Goal: Task Accomplishment & Management: Use online tool/utility

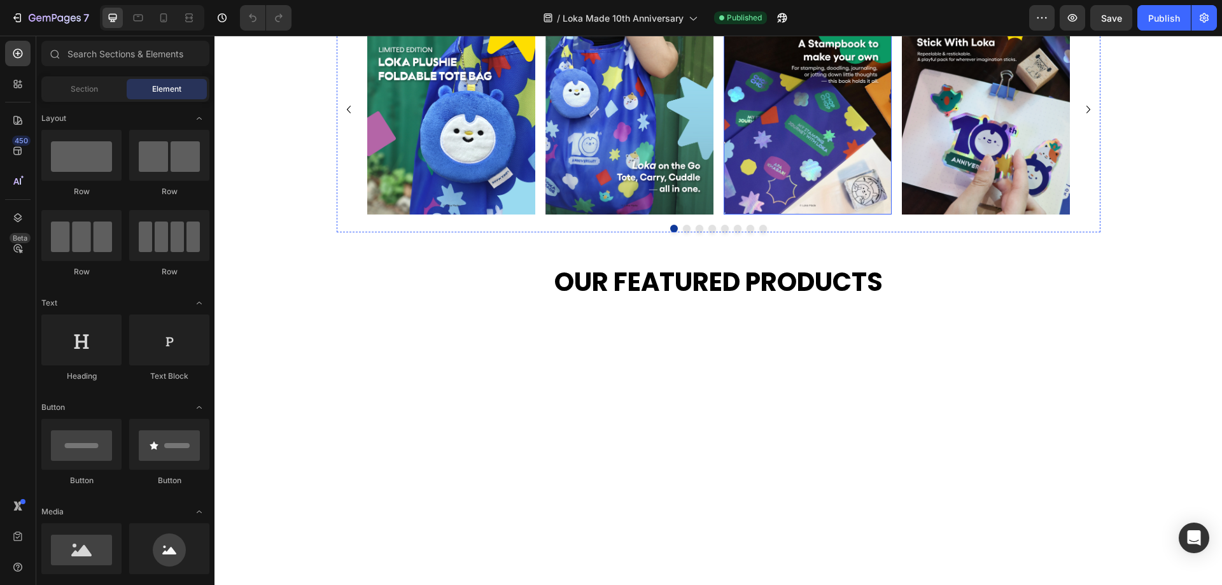
scroll to position [555, 0]
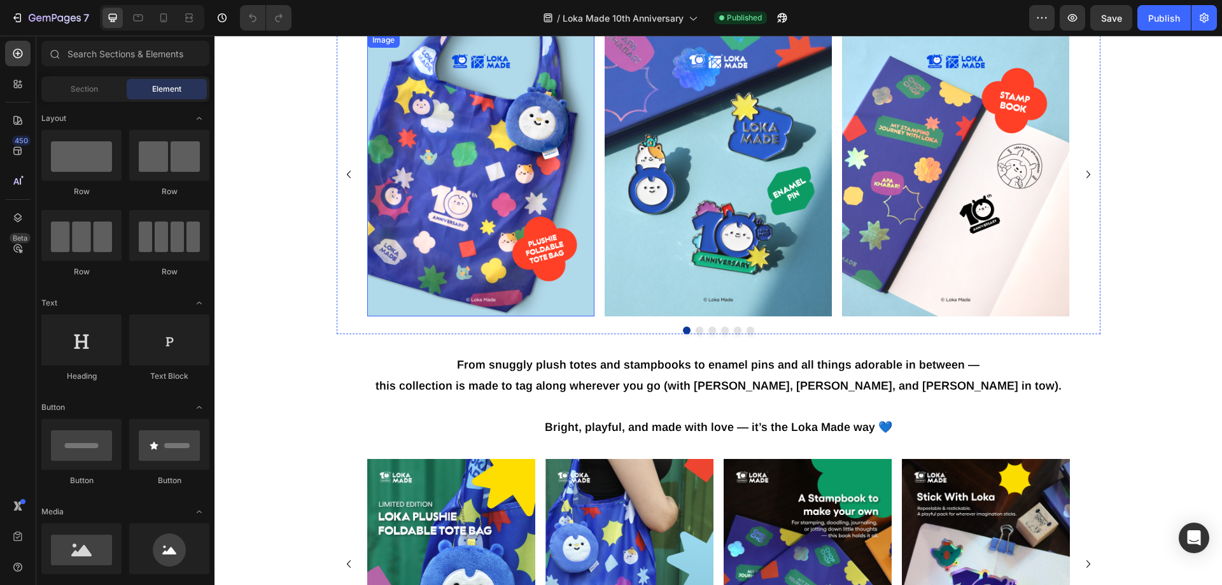
click at [503, 212] on img at bounding box center [480, 174] width 227 height 285
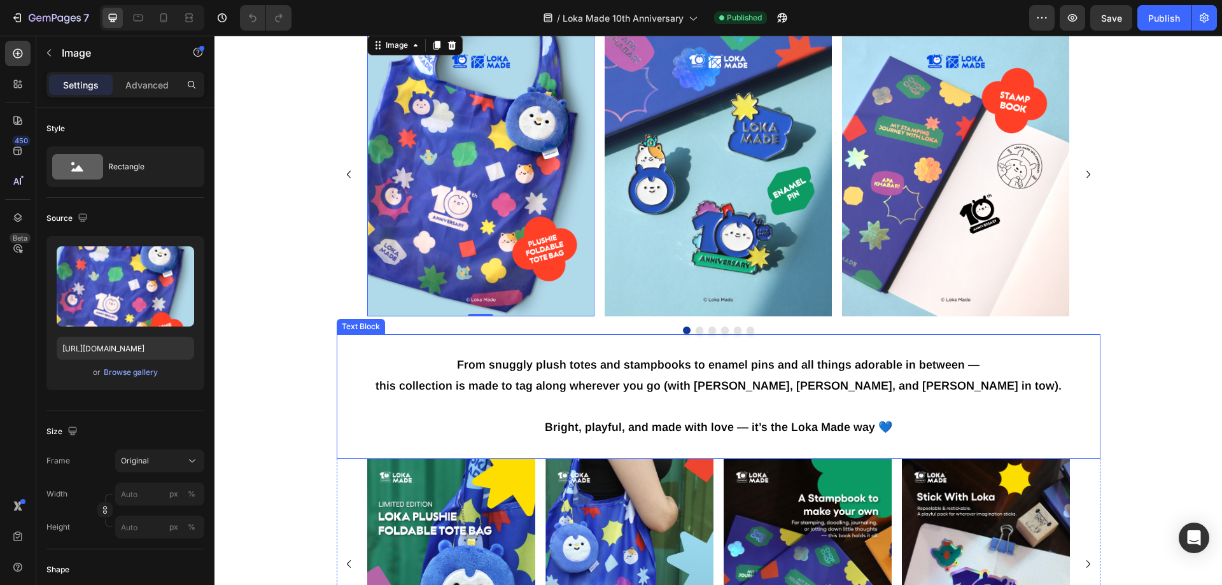
click at [709, 374] on p "From snuggly plush totes and stampbooks to enamel pins and all things adorable …" at bounding box center [718, 375] width 761 height 41
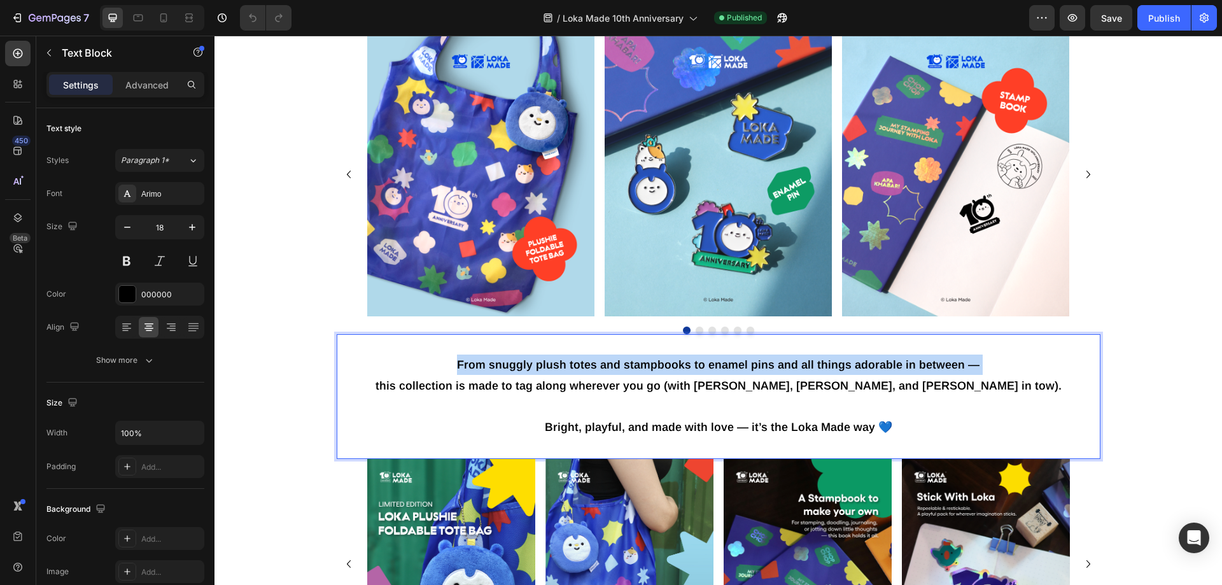
click at [709, 374] on p "From snuggly plush totes and stampbooks to enamel pins and all things adorable …" at bounding box center [718, 375] width 761 height 41
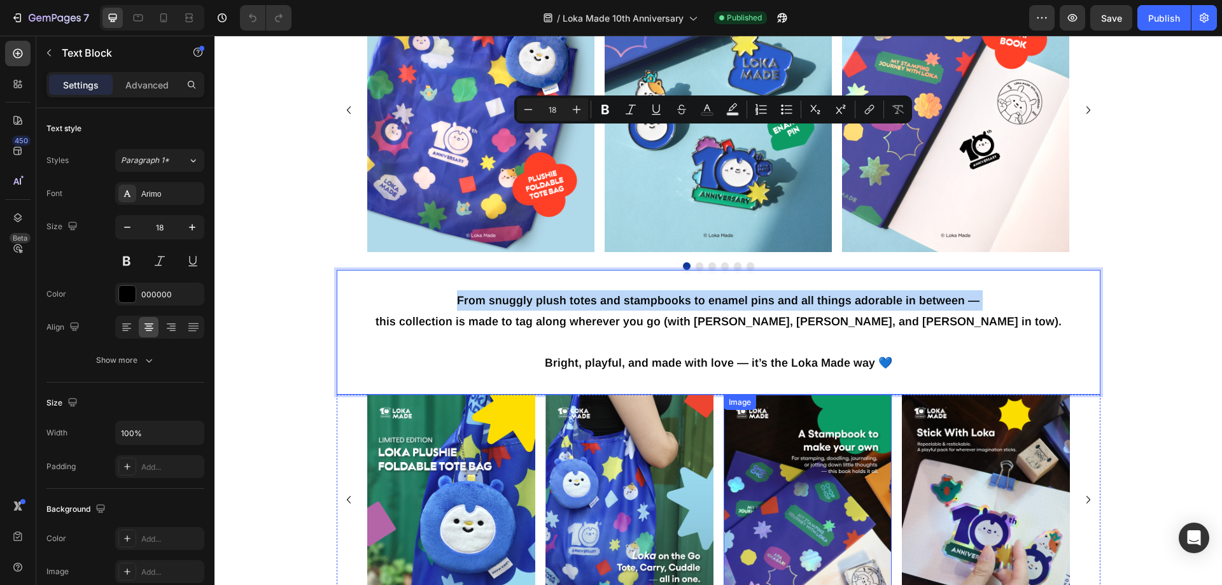
scroll to position [809, 0]
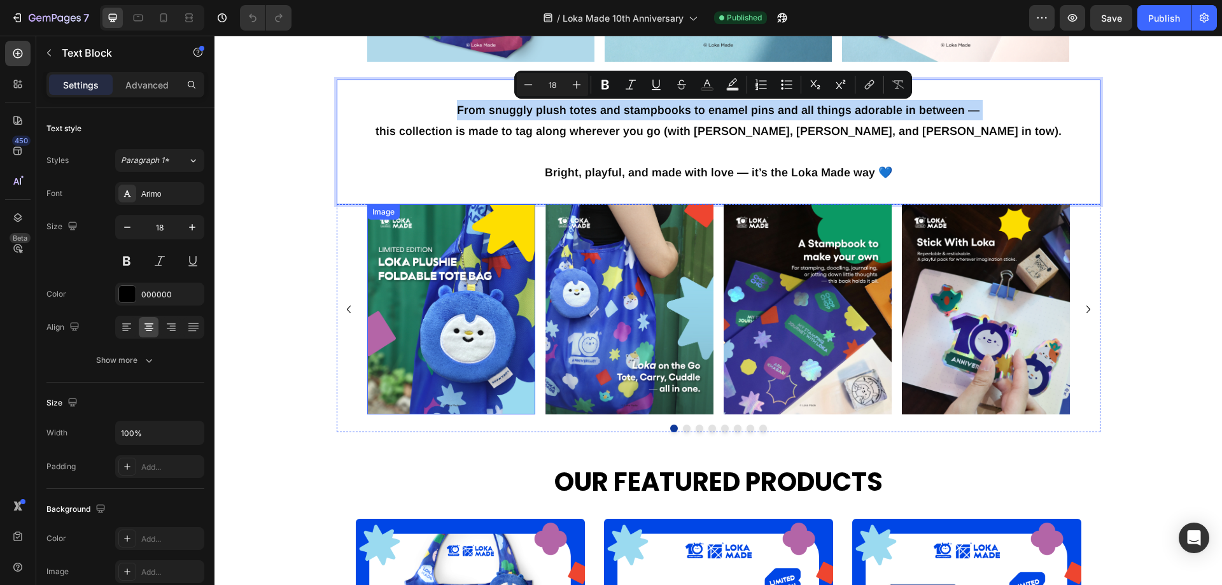
click at [474, 339] on img at bounding box center [451, 309] width 168 height 210
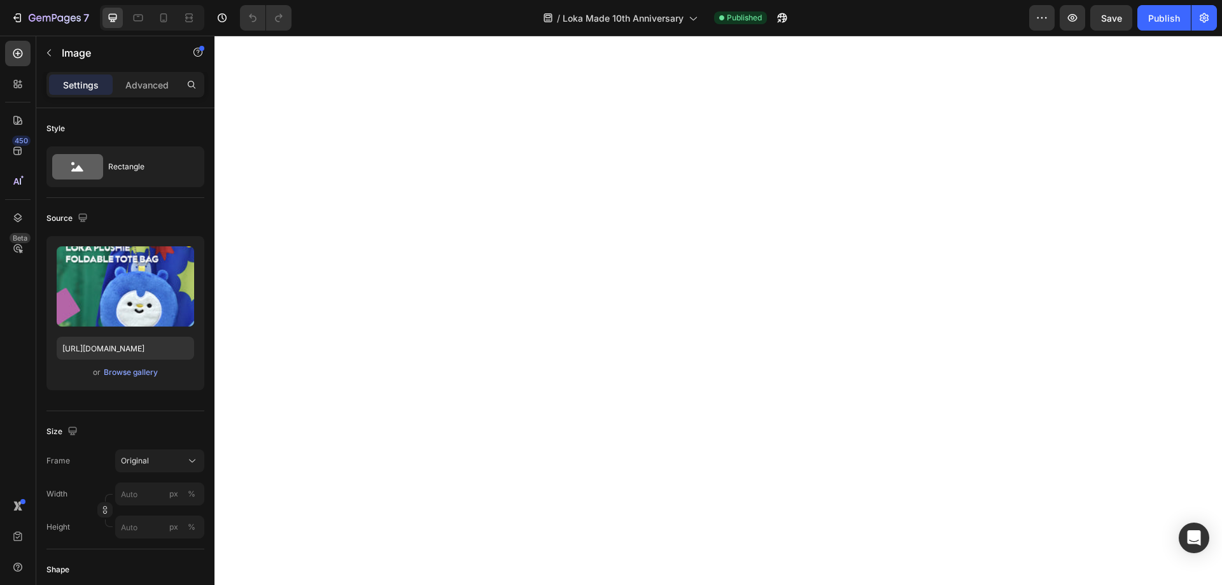
scroll to position [0, 0]
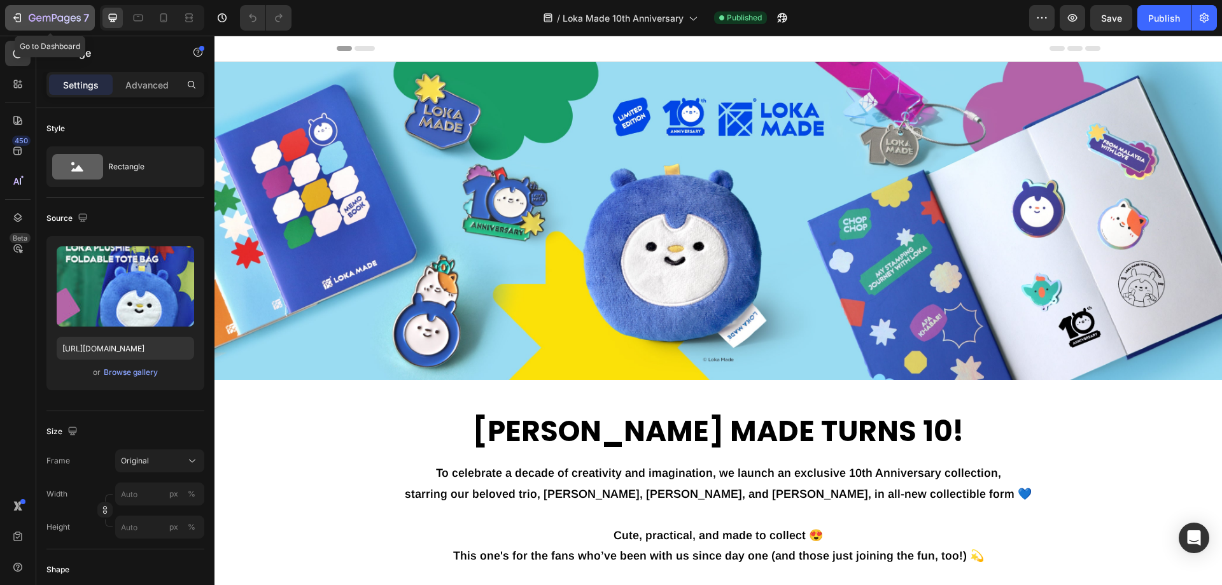
click at [43, 14] on icon "button" at bounding box center [55, 18] width 52 height 11
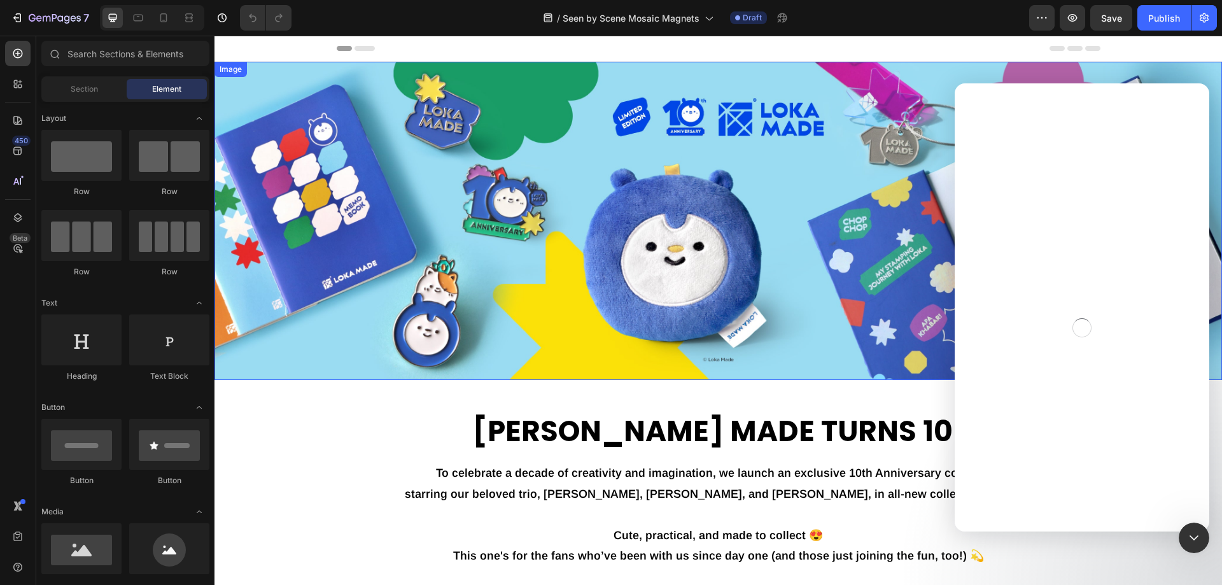
click at [631, 202] on img at bounding box center [719, 221] width 1008 height 318
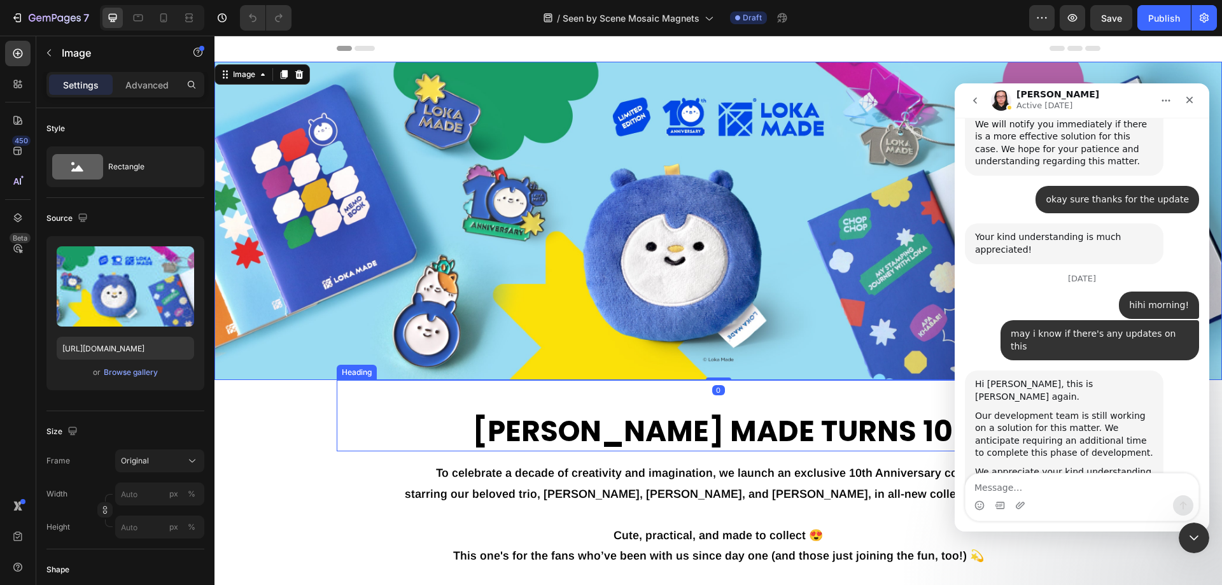
click at [784, 428] on h2 "[PERSON_NAME] MADE TURNS 10!" at bounding box center [719, 432] width 764 height 40
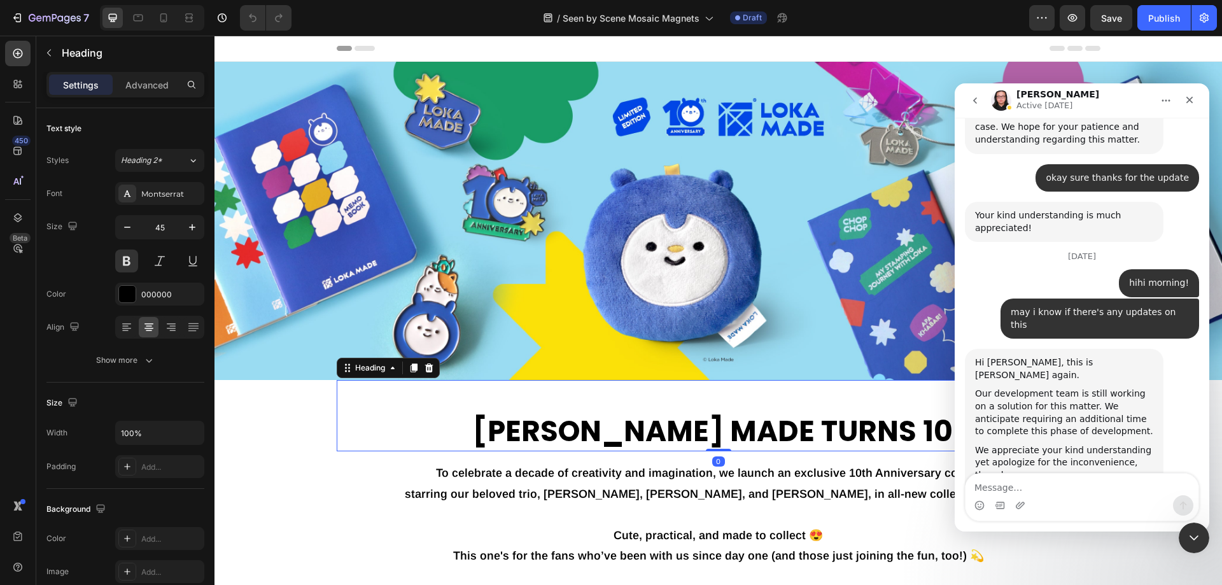
scroll to position [3869, 0]
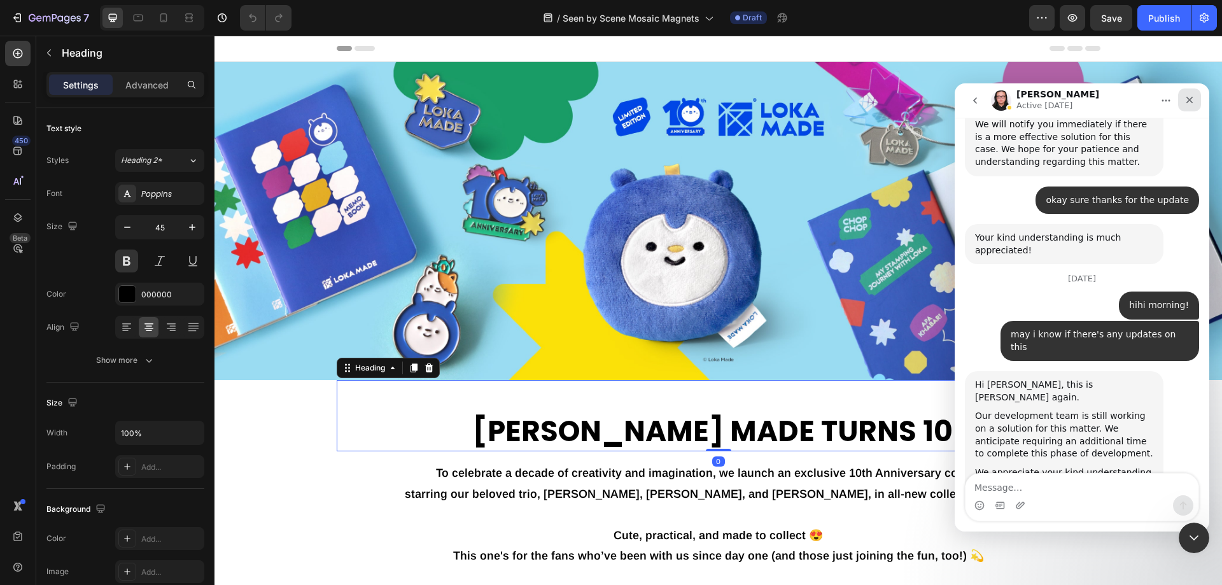
click at [1185, 95] on icon "Close" at bounding box center [1190, 100] width 10 height 10
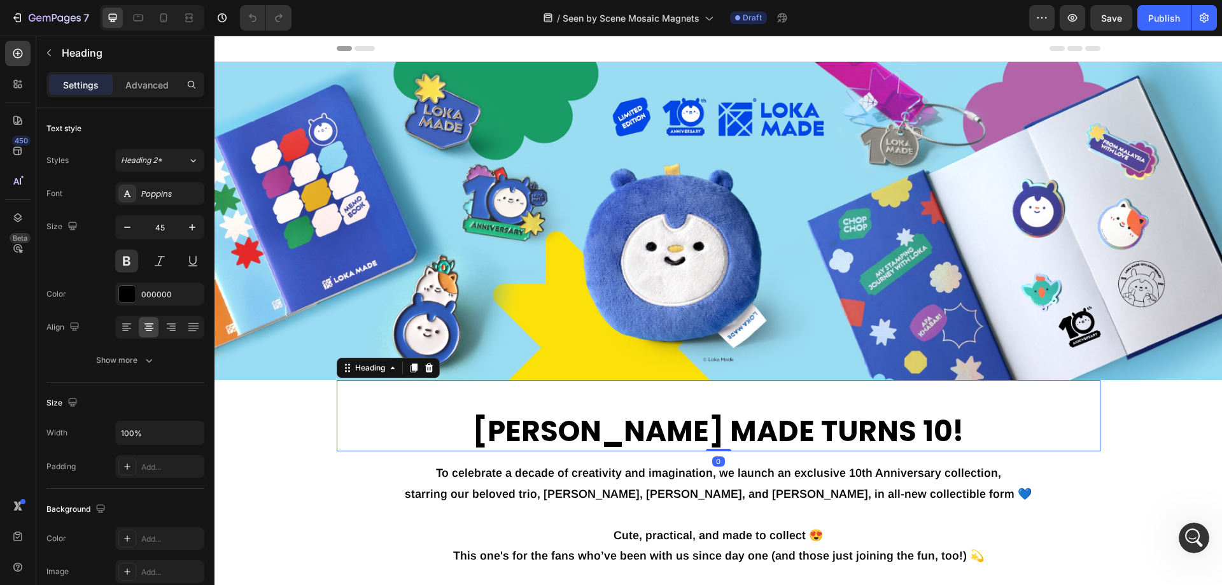
scroll to position [0, 0]
click at [756, 428] on h2 "[PERSON_NAME] MADE TURNS 10!" at bounding box center [719, 432] width 764 height 40
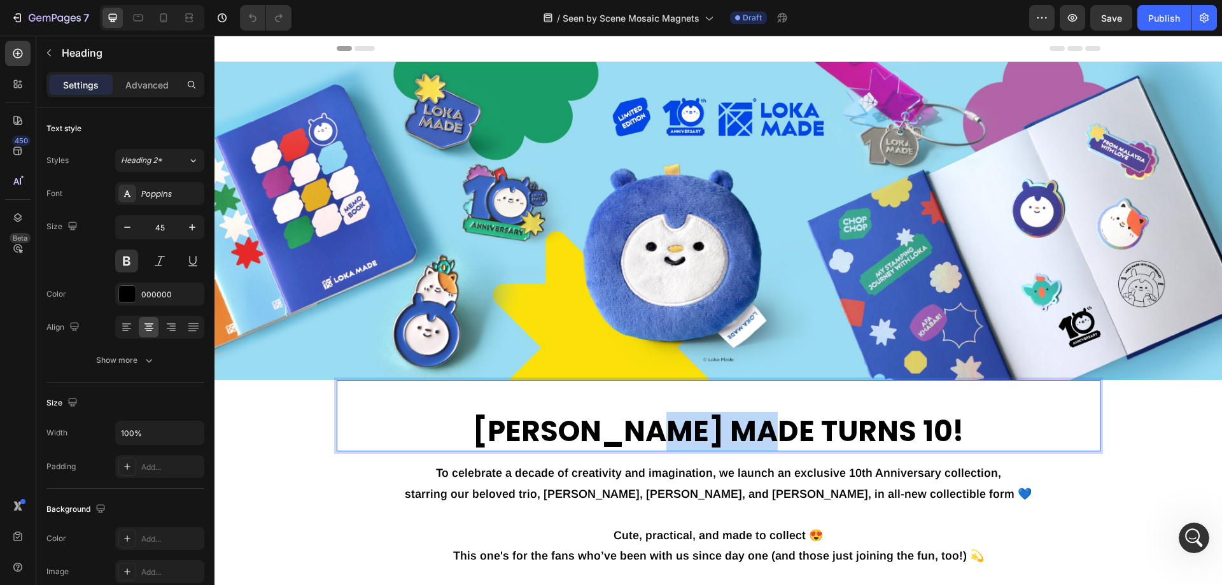
click at [756, 428] on p "[PERSON_NAME] MADE TURNS 10!" at bounding box center [718, 432] width 761 height 38
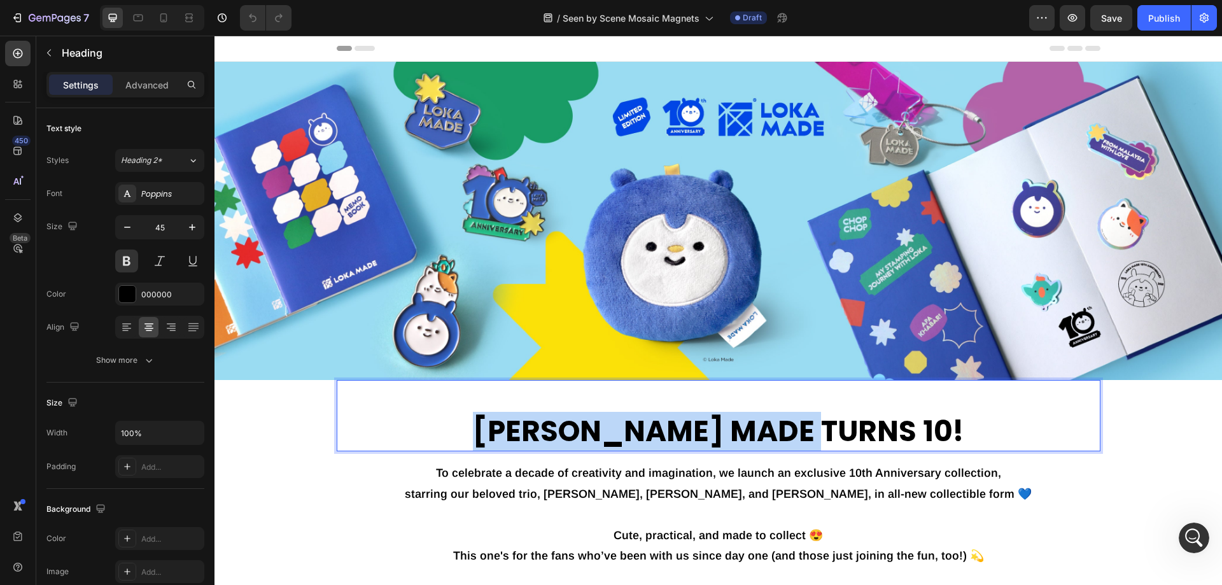
click at [756, 428] on p "[PERSON_NAME] MADE TURNS 10!" at bounding box center [718, 432] width 761 height 38
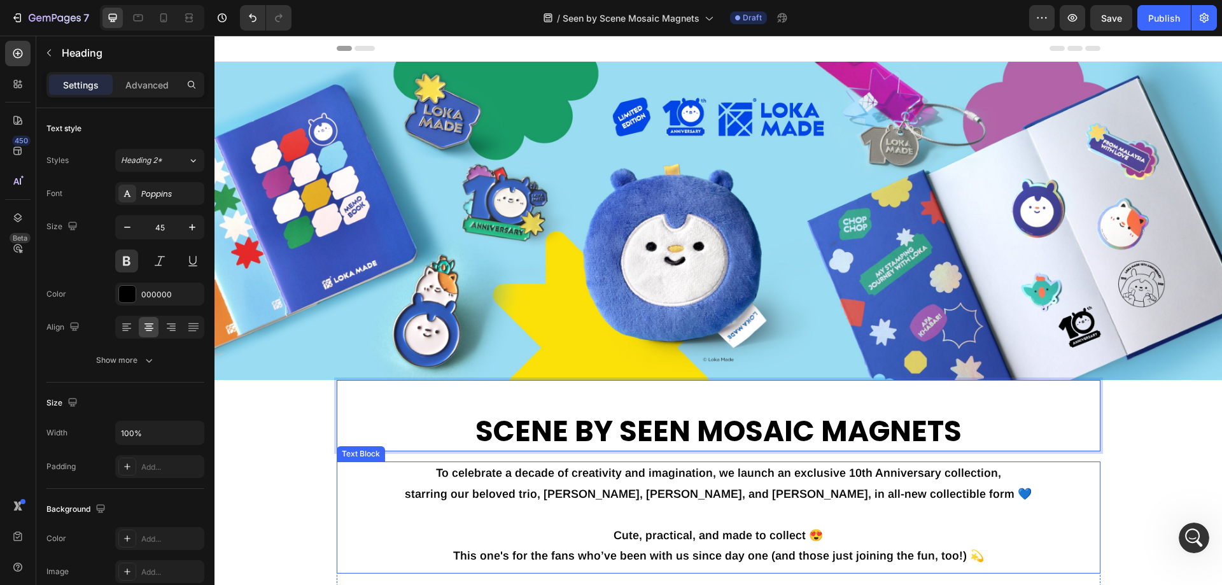
click at [755, 499] on p "starring our beloved trio, [PERSON_NAME], [PERSON_NAME], and [PERSON_NAME], in …" at bounding box center [718, 494] width 761 height 20
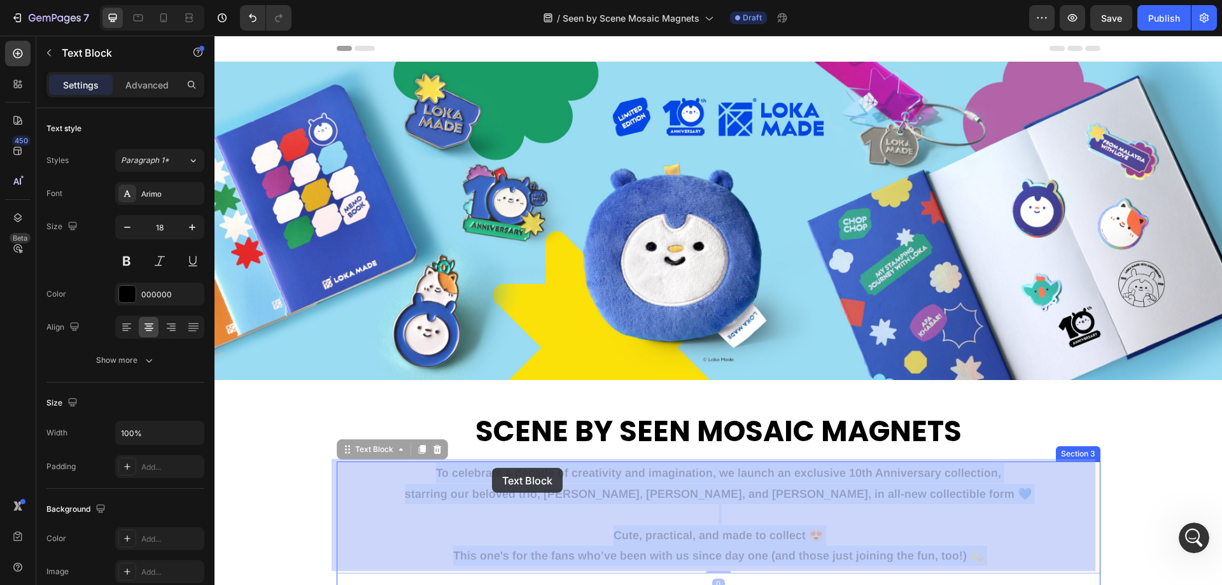
drag, startPoint x: 1011, startPoint y: 555, endPoint x: 498, endPoint y: 473, distance: 519.6
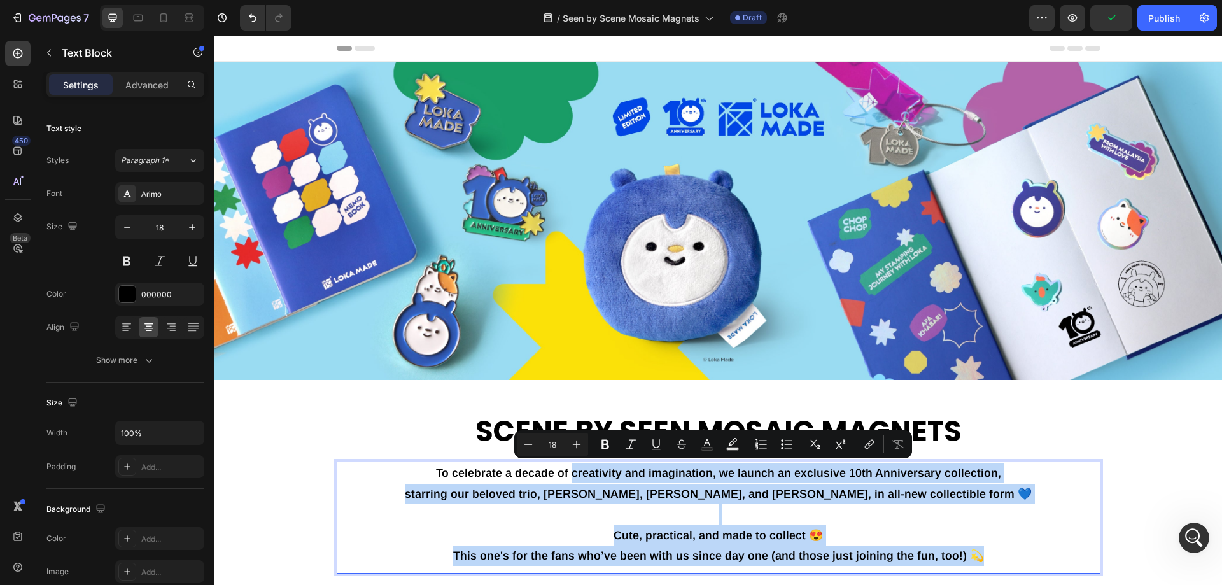
drag, startPoint x: 993, startPoint y: 553, endPoint x: 573, endPoint y: 477, distance: 426.8
click at [573, 477] on div "To celebrate a decade of creativity and imagination, we launch an exclusive 10t…" at bounding box center [719, 515] width 764 height 106
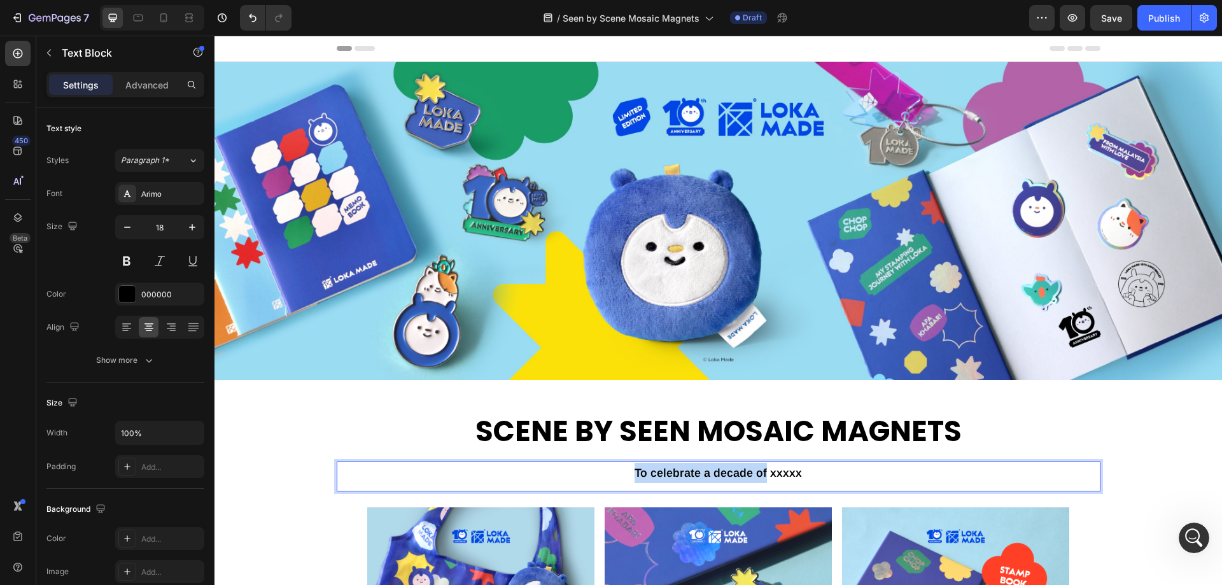
drag, startPoint x: 762, startPoint y: 473, endPoint x: 618, endPoint y: 472, distance: 144.5
click at [618, 472] on p "To celebrate a decade of xxxxx" at bounding box center [718, 473] width 761 height 20
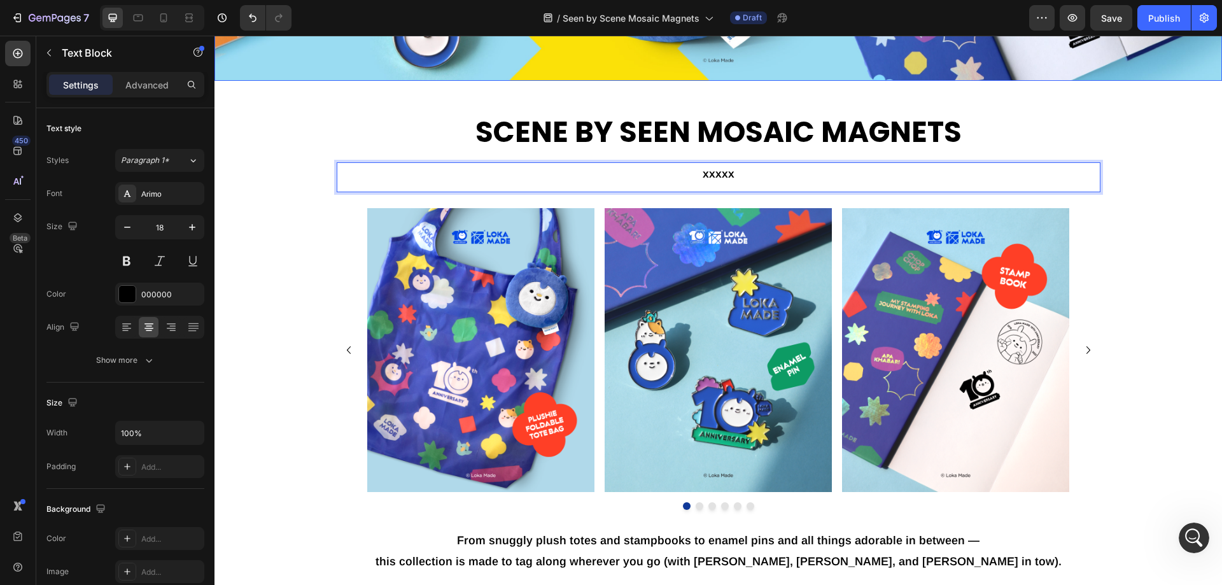
scroll to position [318, 0]
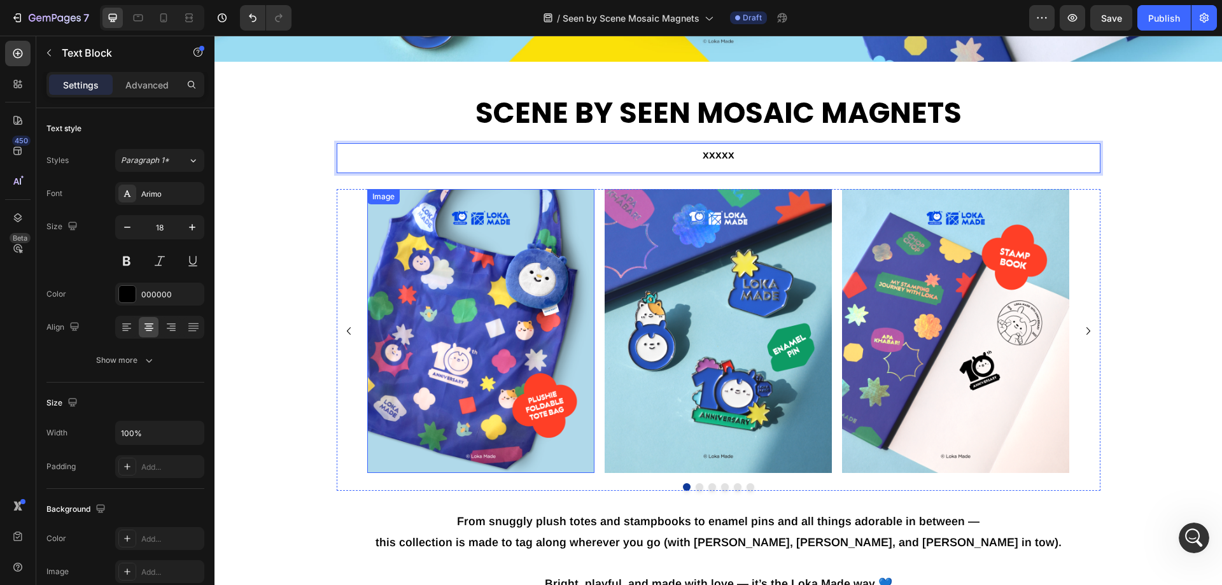
click at [555, 336] on img at bounding box center [480, 331] width 227 height 285
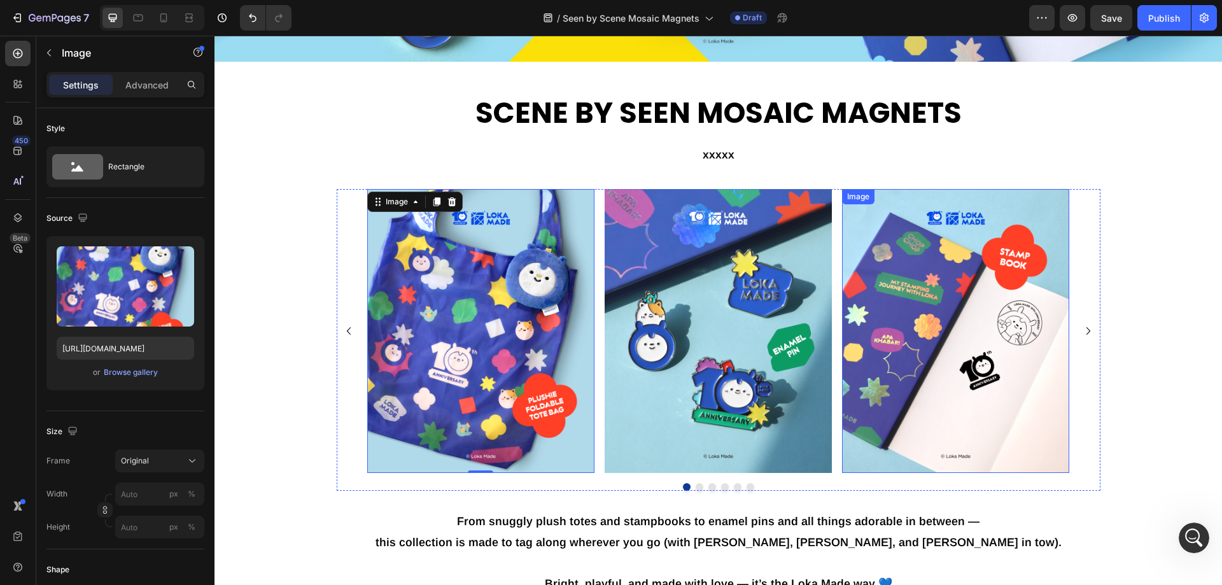
click at [961, 352] on img at bounding box center [955, 331] width 227 height 285
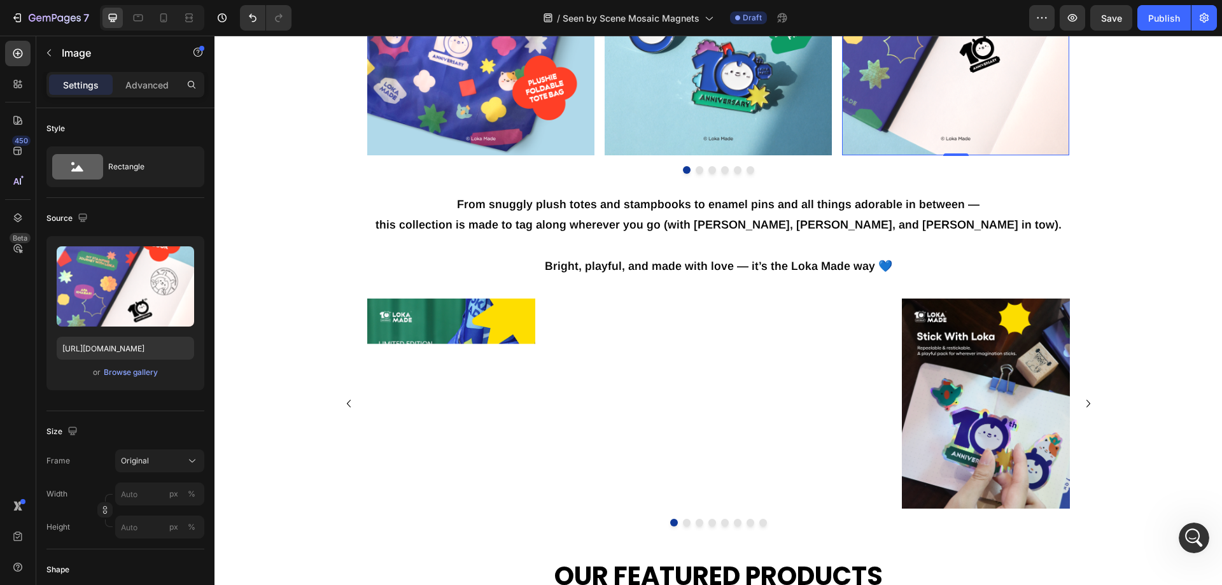
scroll to position [637, 0]
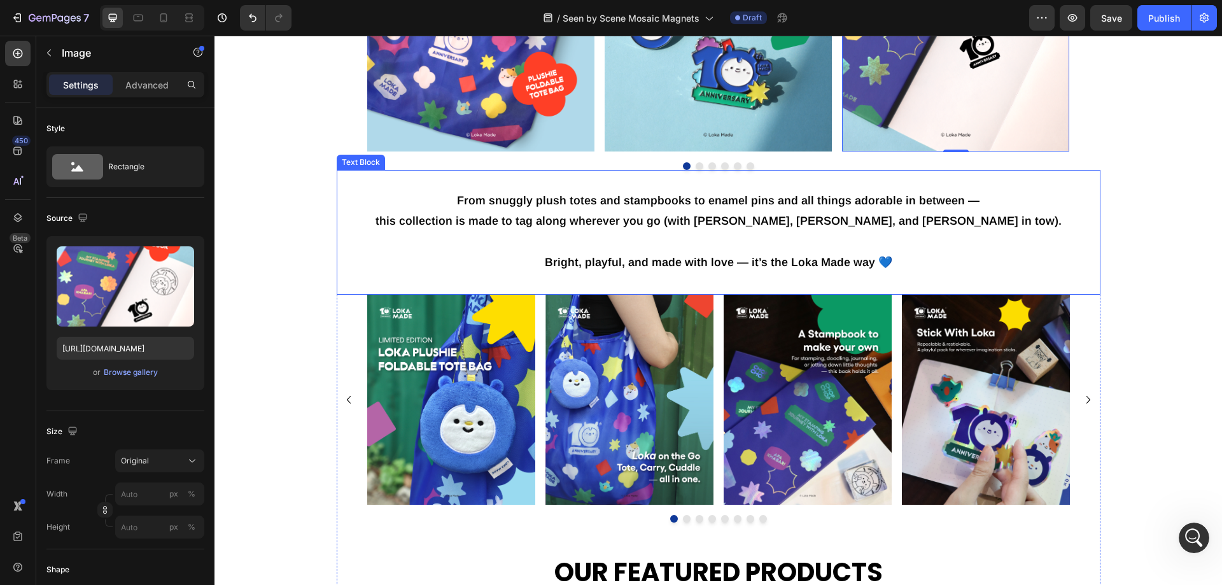
click at [758, 257] on p "Bright, playful, and made with love — it’s the Loka Made way 💙" at bounding box center [718, 262] width 761 height 20
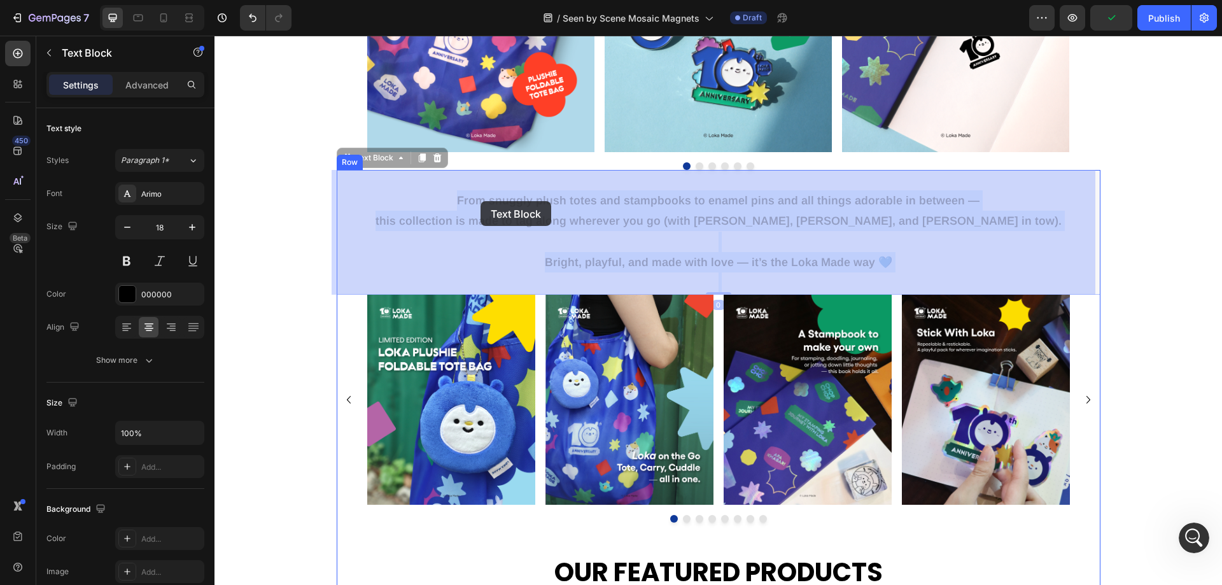
drag, startPoint x: 904, startPoint y: 254, endPoint x: 640, endPoint y: 228, distance: 265.5
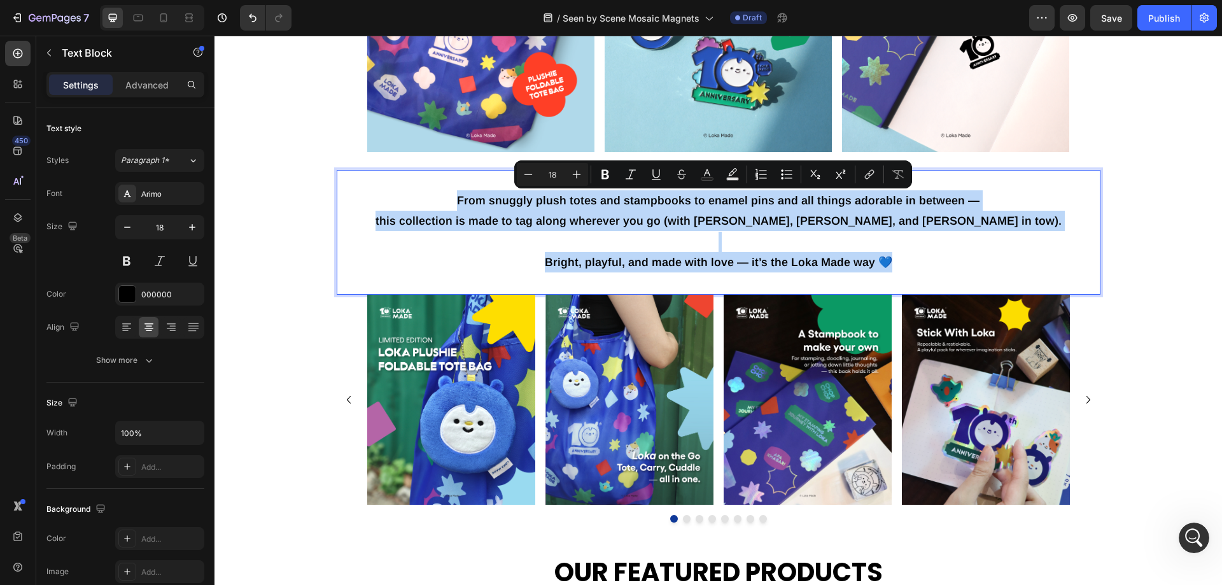
drag, startPoint x: 910, startPoint y: 265, endPoint x: 458, endPoint y: 206, distance: 456.6
click at [458, 206] on div "From snuggly plush totes and stampbooks to enamel pins and all things adorable …" at bounding box center [719, 242] width 764 height 106
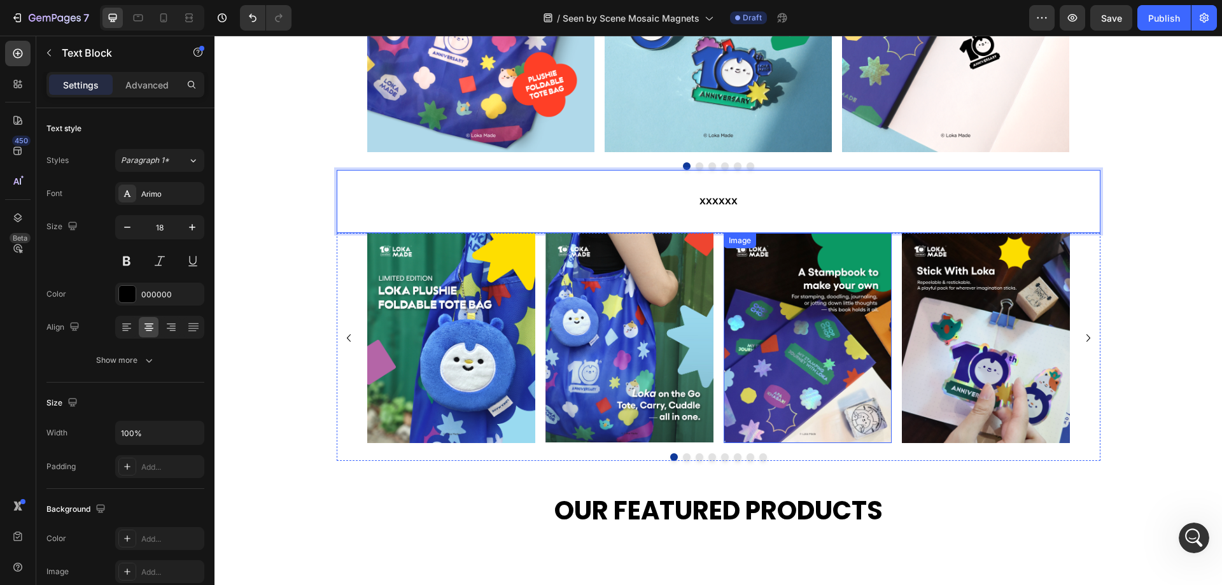
scroll to position [382, 0]
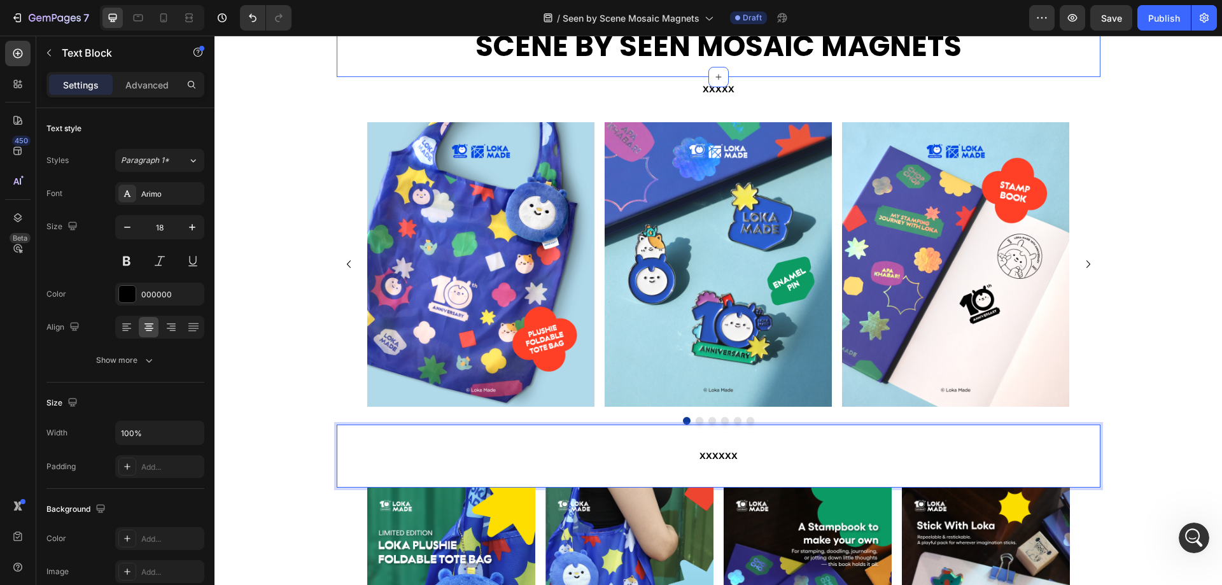
click at [737, 92] on p "xxxxx" at bounding box center [718, 88] width 761 height 20
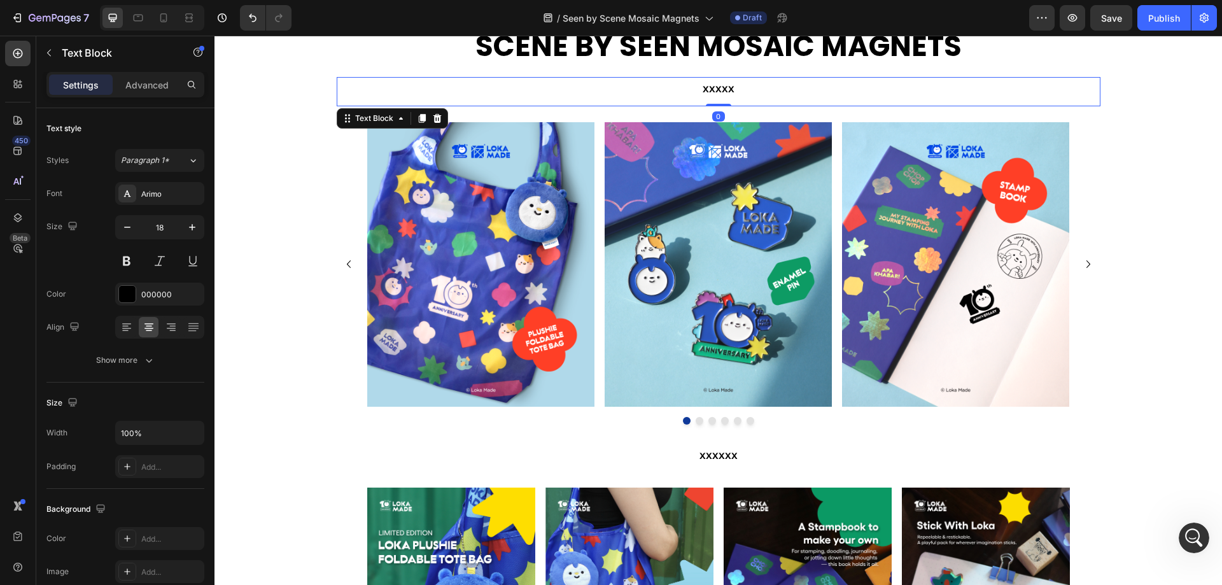
click at [746, 91] on p "xxxxx" at bounding box center [718, 88] width 761 height 20
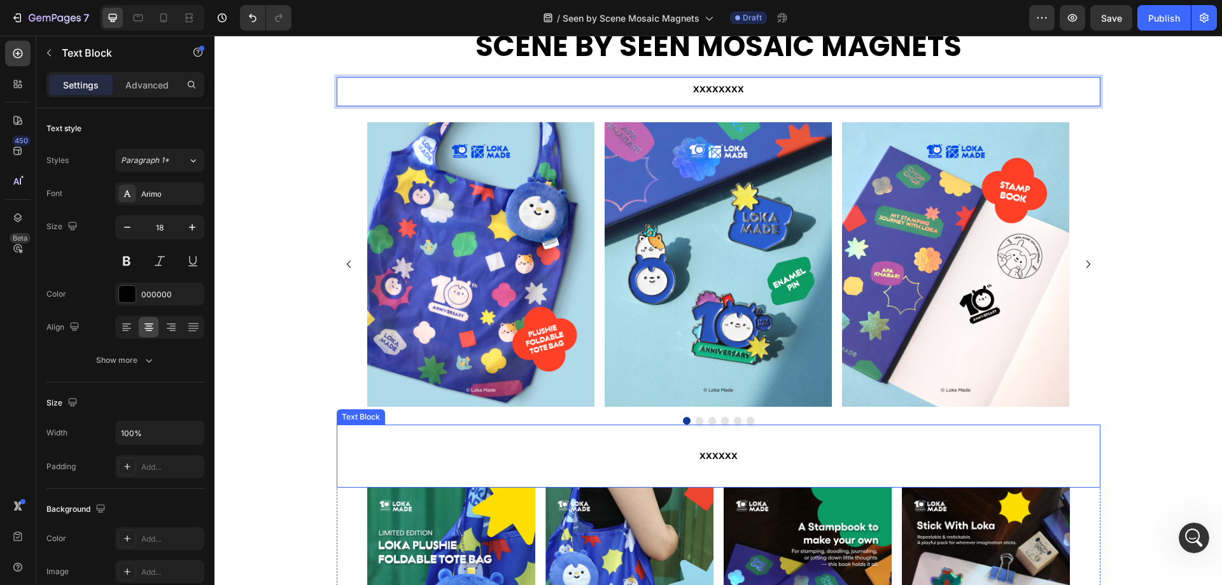
click at [722, 458] on p "xxxxxx" at bounding box center [718, 455] width 761 height 20
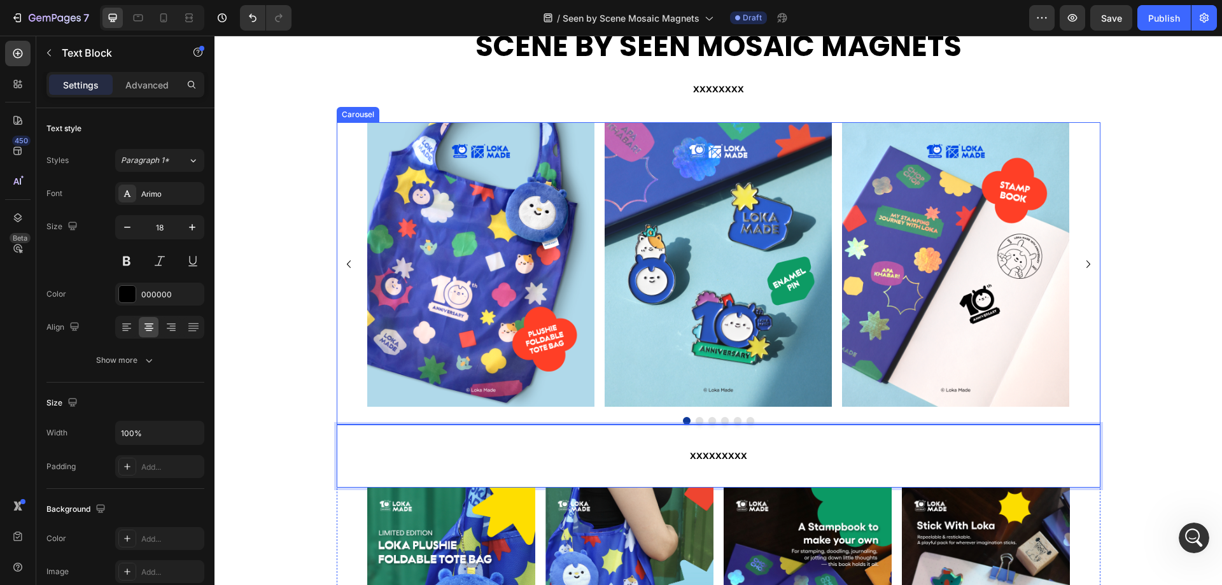
click at [330, 369] on section "Image Image Image Image Image Image Carousel xxxxxxxxx Text Block 0 Image Image…" at bounding box center [719, 461] width 784 height 679
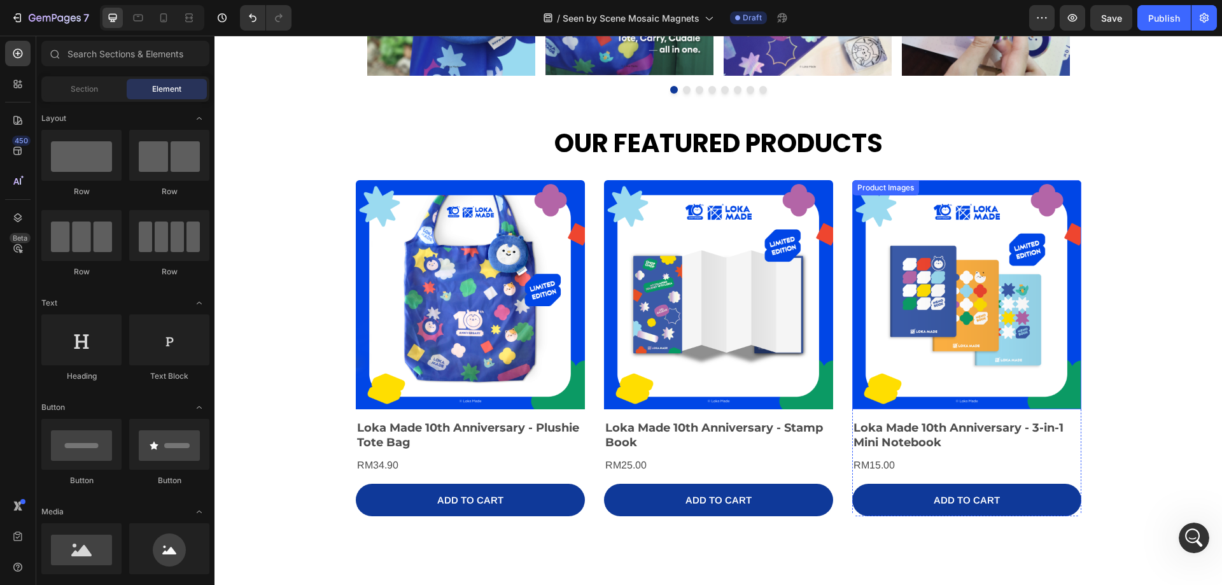
scroll to position [1082, 0]
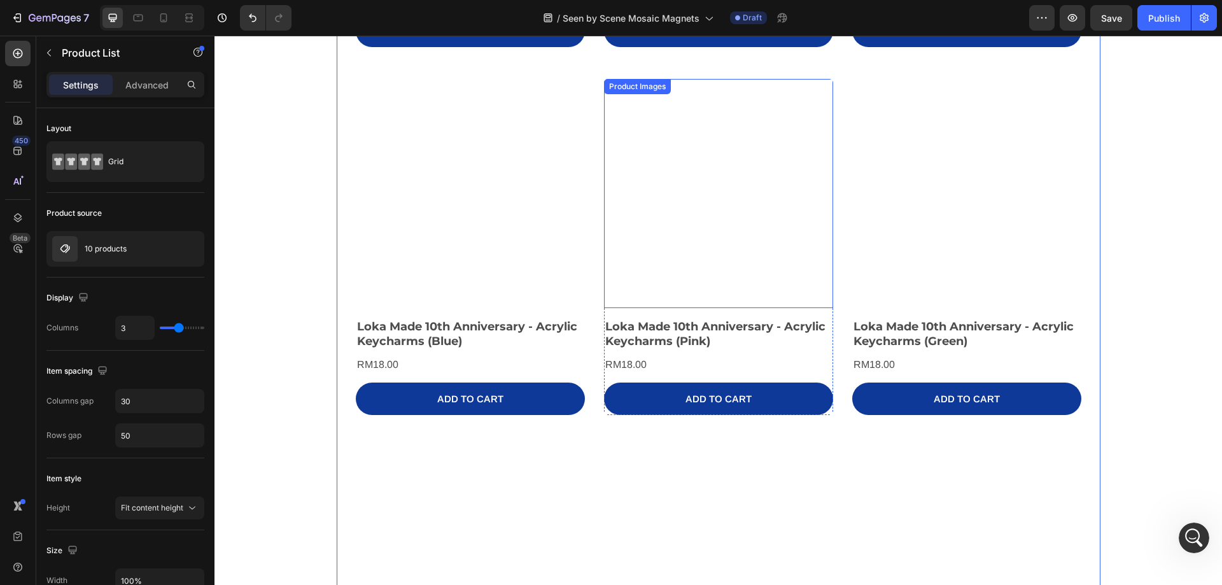
scroll to position [1587, 0]
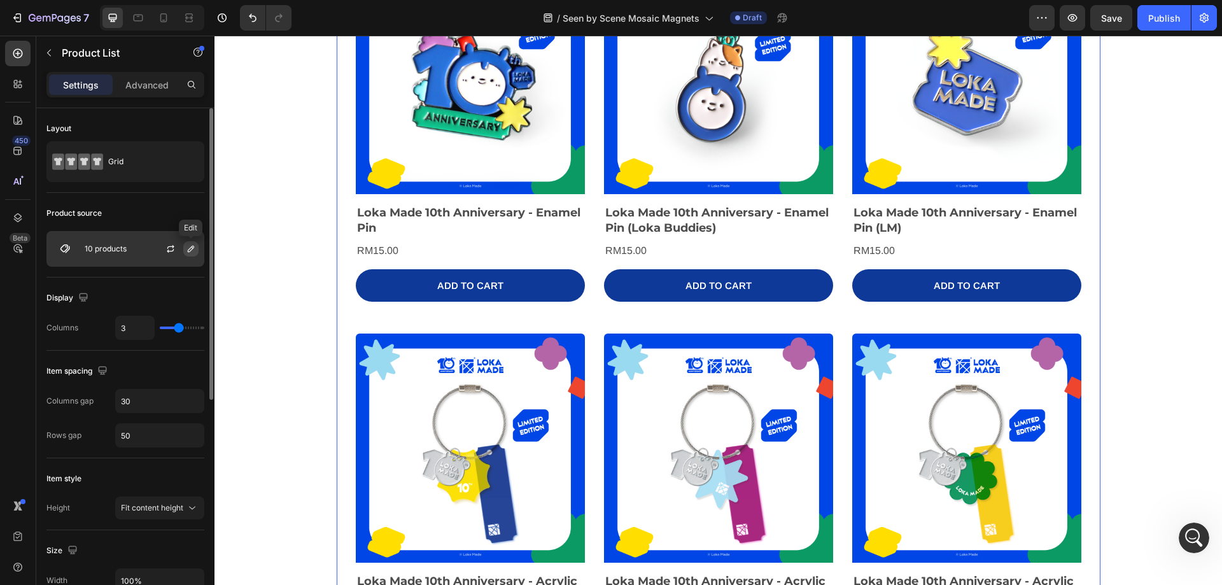
click at [185, 251] on button "button" at bounding box center [190, 248] width 15 height 15
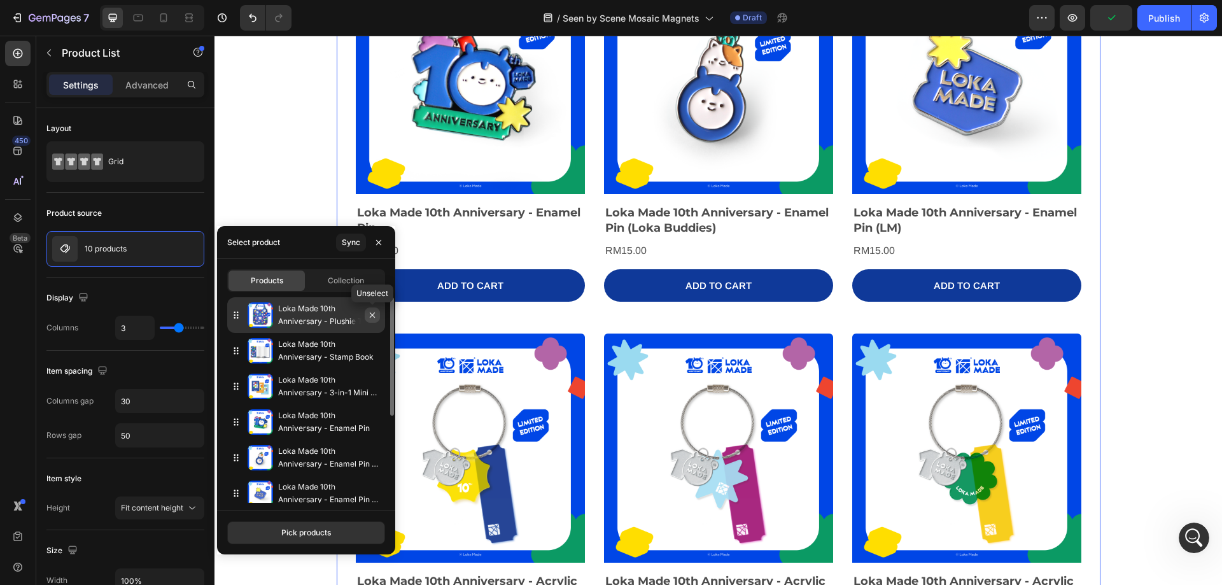
click at [370, 318] on icon "button" at bounding box center [372, 315] width 10 height 10
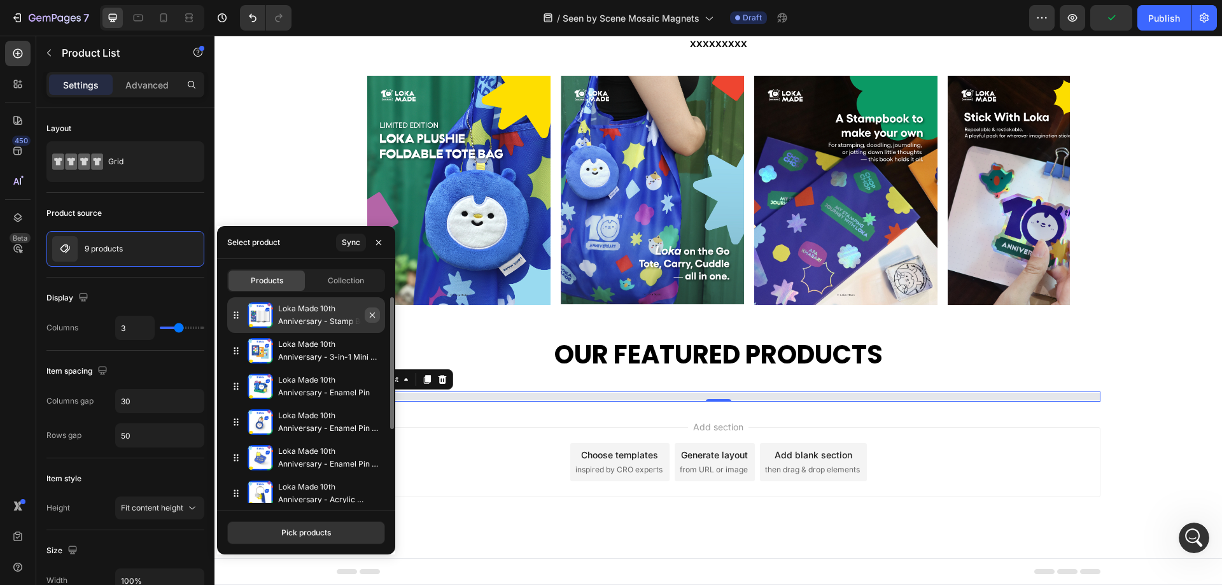
click at [372, 319] on icon "button" at bounding box center [372, 315] width 10 height 10
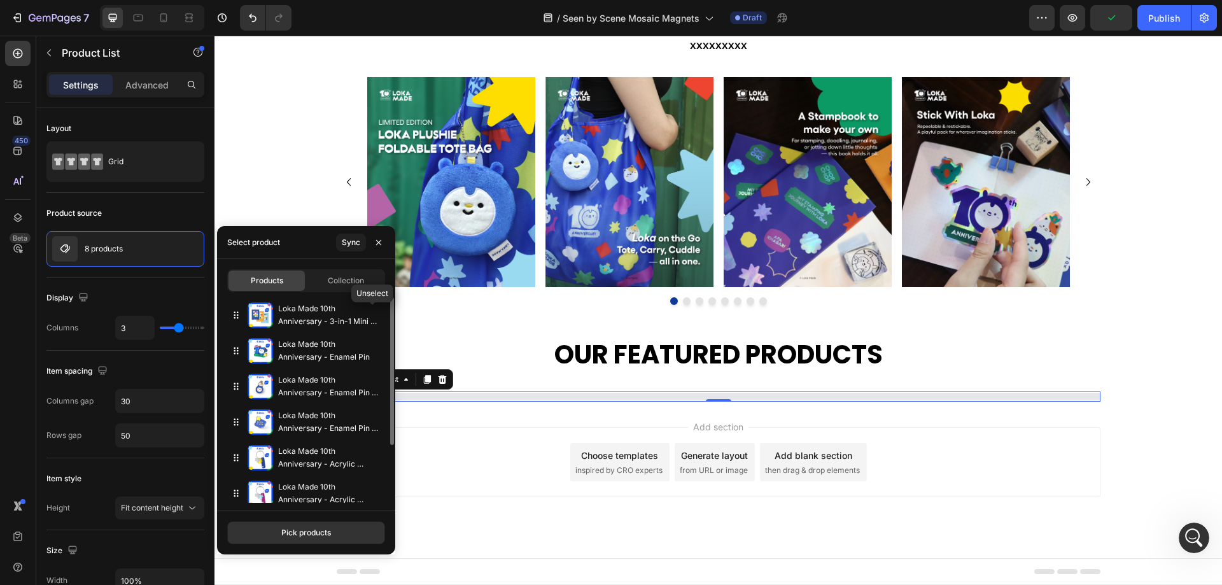
click at [0, 0] on icon "button" at bounding box center [0, 0] width 0 height 0
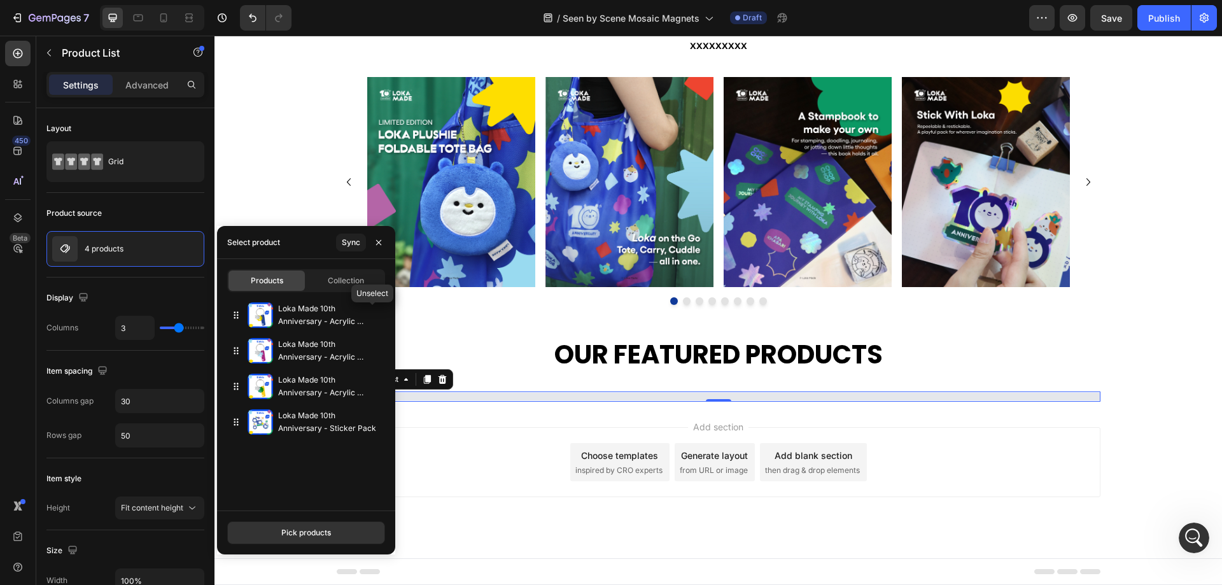
click at [0, 0] on icon "button" at bounding box center [0, 0] width 0 height 0
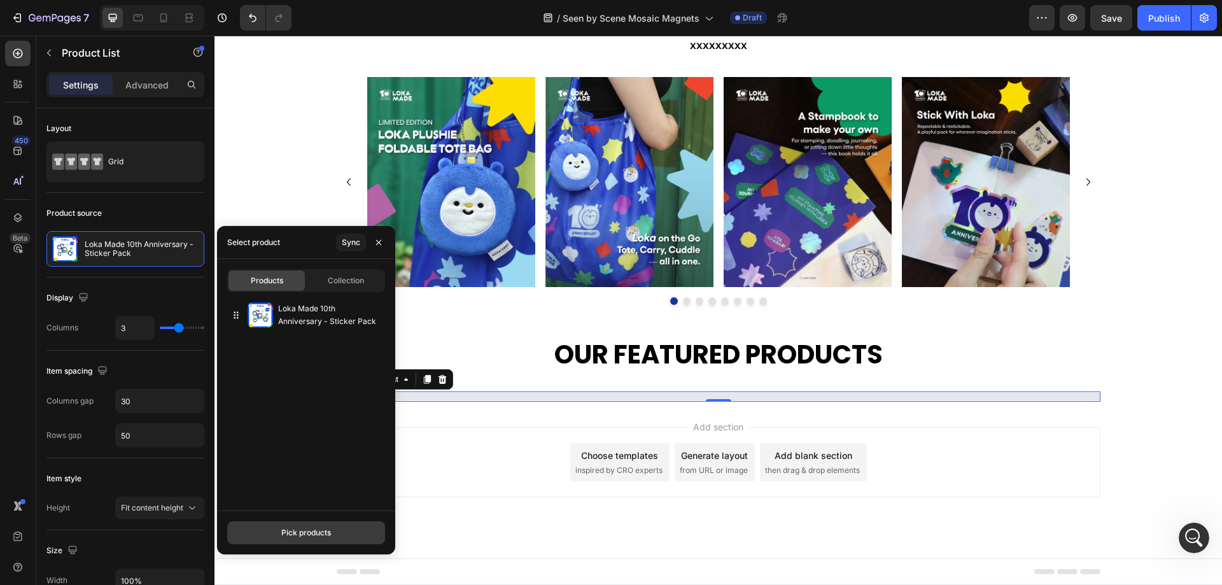
click at [313, 538] on div "Pick products" at bounding box center [306, 532] width 50 height 11
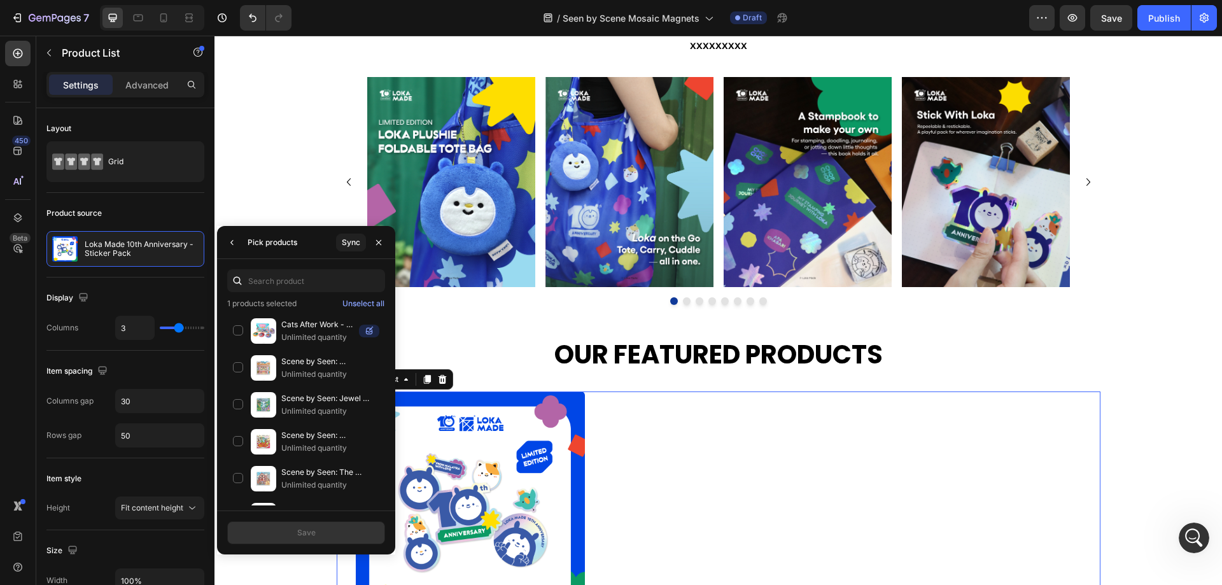
scroll to position [803, 0]
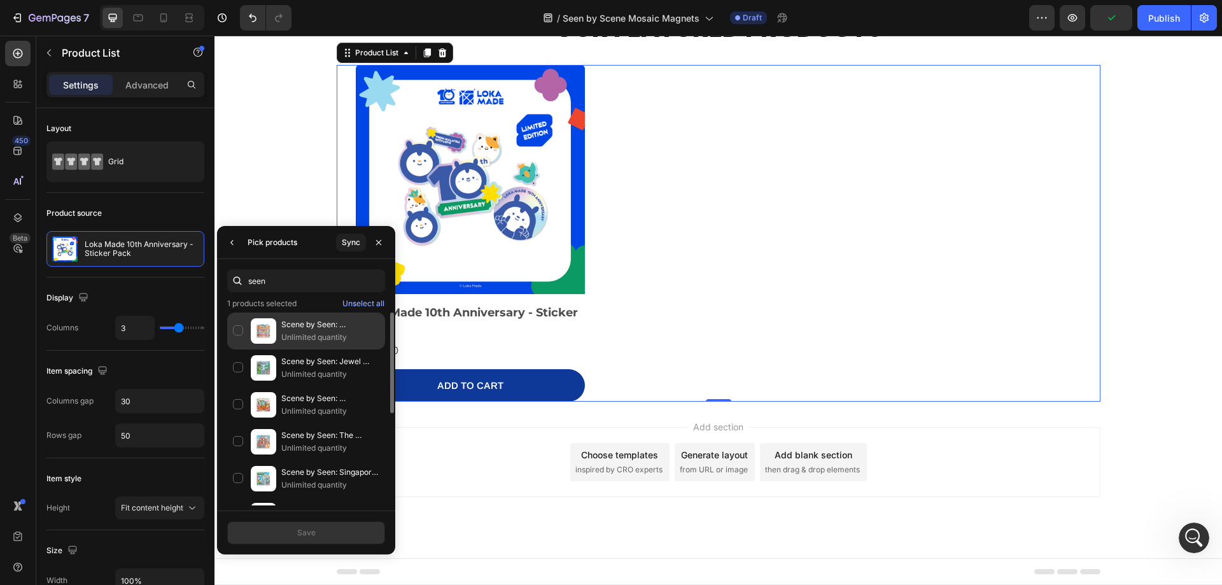
type input "seen"
click at [243, 350] on div "Scene by Seen: Peranakan Houses, [GEOGRAPHIC_DATA] - Ceramic Magnet Unlimited q…" at bounding box center [306, 368] width 158 height 37
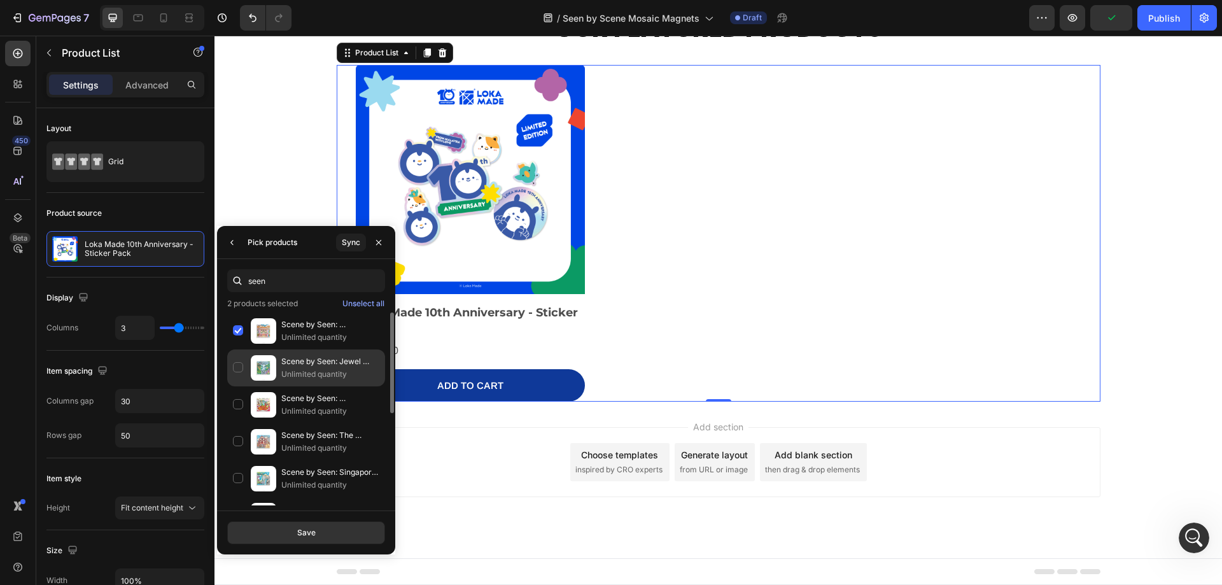
click at [249, 386] on div "Scene by Seen: Jewel [GEOGRAPHIC_DATA], [GEOGRAPHIC_DATA] - Ceramic Magnet Unli…" at bounding box center [306, 404] width 158 height 37
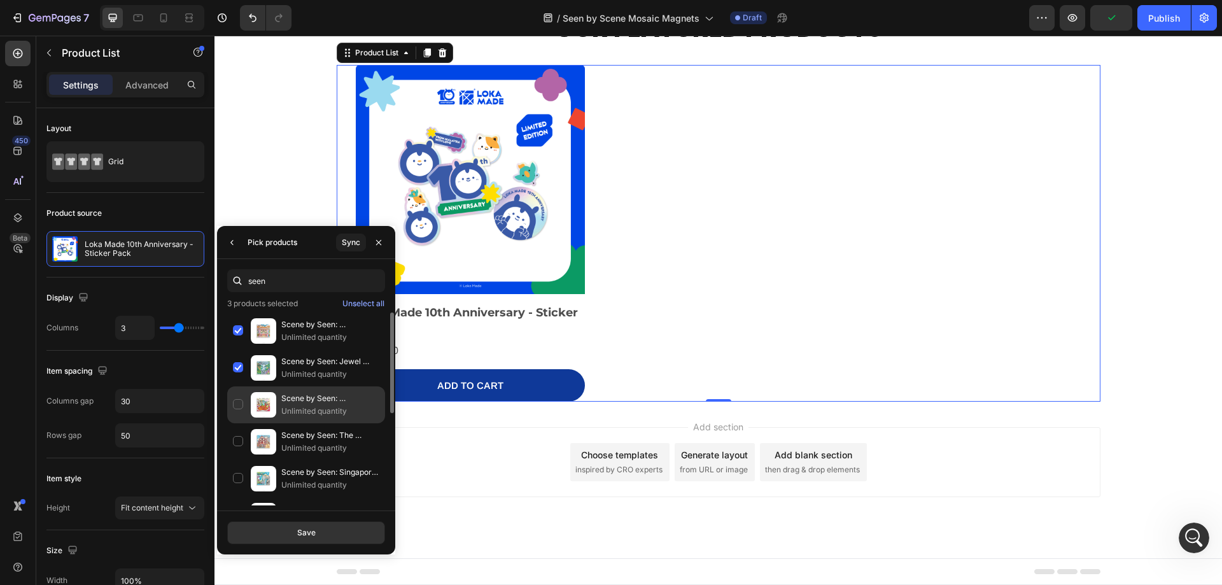
click at [244, 423] on div "Scene by Seen: [PERSON_NAME], [GEOGRAPHIC_DATA] - Ceramic Magnet Unlimited quan…" at bounding box center [306, 441] width 158 height 37
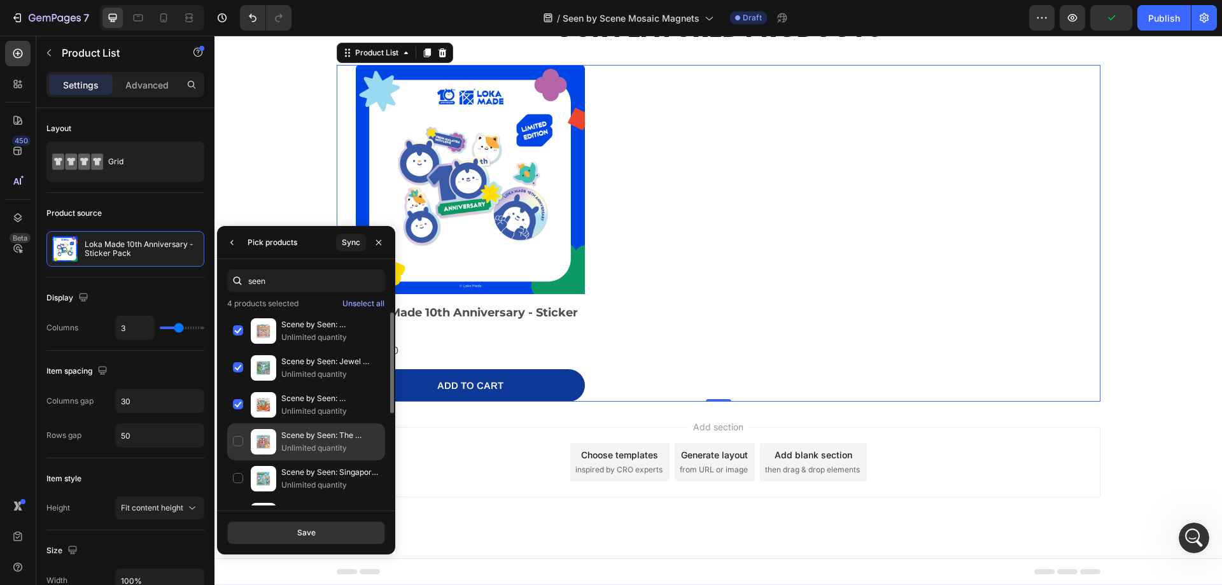
click at [238, 460] on div "Scene by Seen: The [GEOGRAPHIC_DATA], [GEOGRAPHIC_DATA] - Ceramic Magnet Unlimi…" at bounding box center [306, 478] width 158 height 37
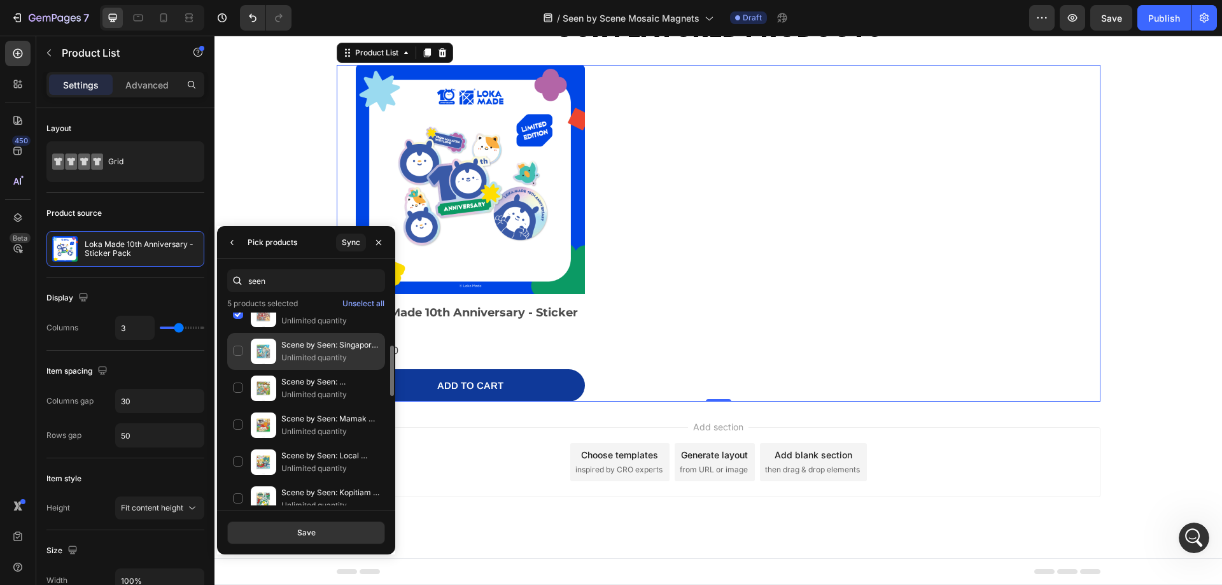
click at [243, 370] on div "Scene by Seen: Singapore Sights - Ceramic Magnet Unlimited quantity" at bounding box center [306, 388] width 158 height 37
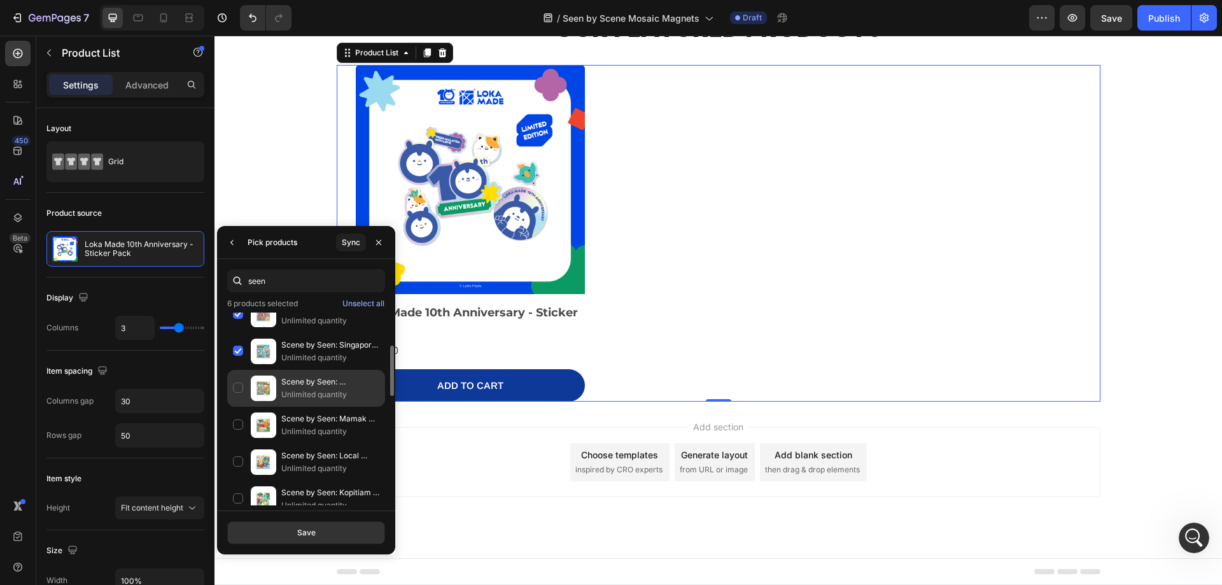
drag, startPoint x: 240, startPoint y: 383, endPoint x: 244, endPoint y: 425, distance: 42.3
click at [240, 407] on div "Scene by Seen: Dragon Playground, [GEOGRAPHIC_DATA] - Ceramic Magnet Unlimited …" at bounding box center [306, 425] width 158 height 37
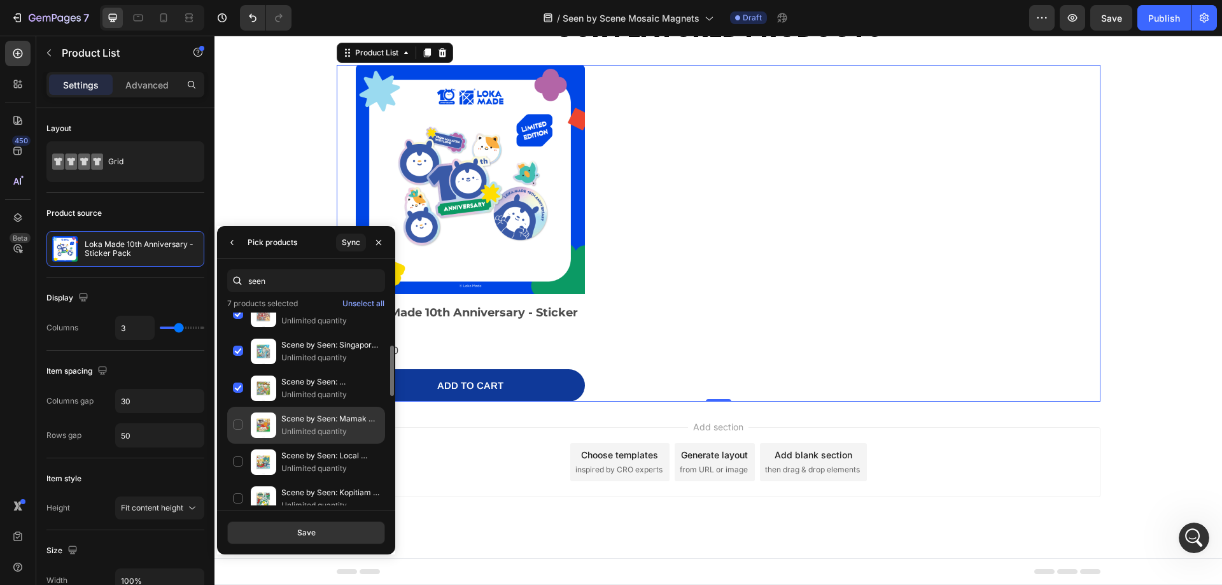
click at [243, 444] on div "Scene by Seen: Mamak Cravings - Ceramic Magnet Unlimited quantity" at bounding box center [306, 462] width 158 height 37
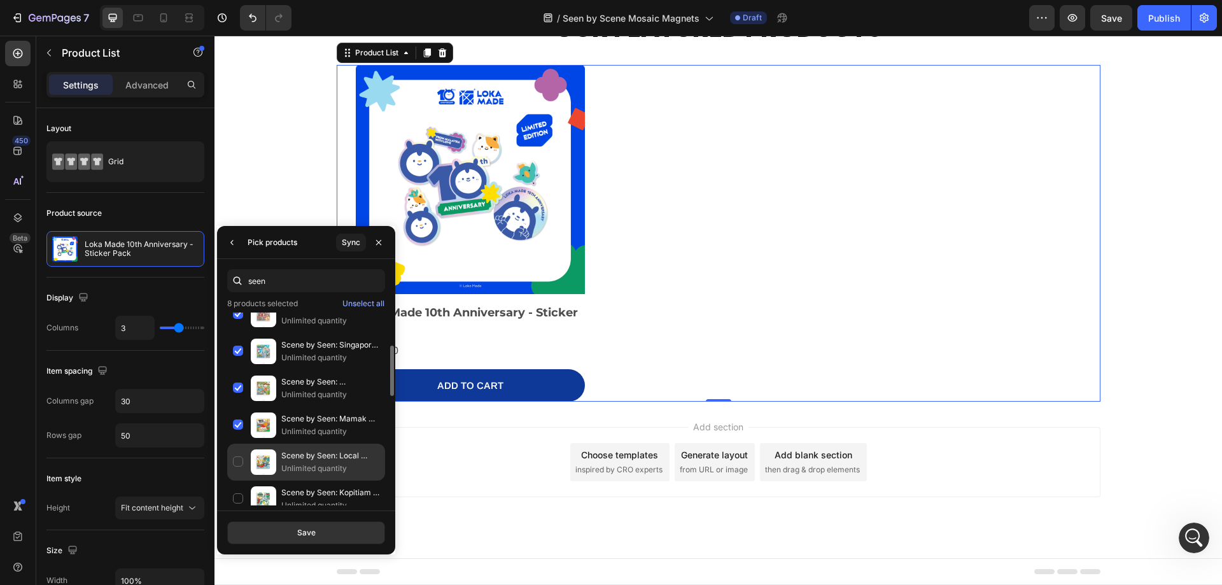
click at [242, 481] on div "Scene by Seen: Local Treats - Ceramic Magnet Unlimited quantity" at bounding box center [306, 499] width 158 height 37
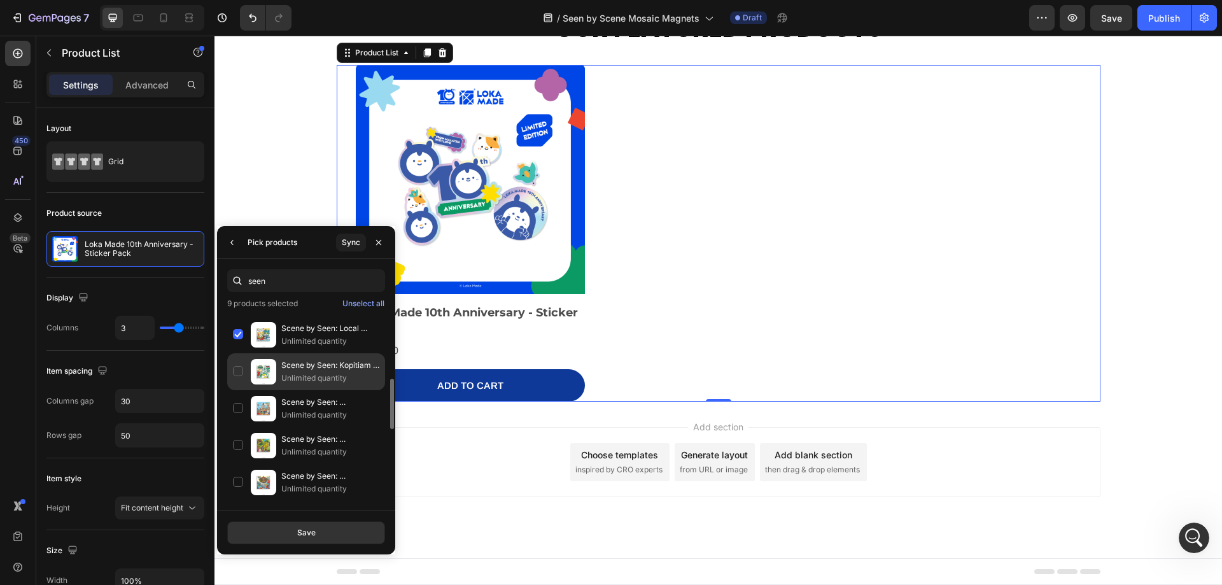
click at [232, 390] on div "Scene by Seen: Kopitiam Delights - Ceramic Magnet Unlimited quantity" at bounding box center [306, 408] width 158 height 37
click at [237, 427] on div "Scene by Seen: [PERSON_NAME], [GEOGRAPHIC_DATA] - Ceramic Magnet Unlimited quan…" at bounding box center [306, 445] width 158 height 37
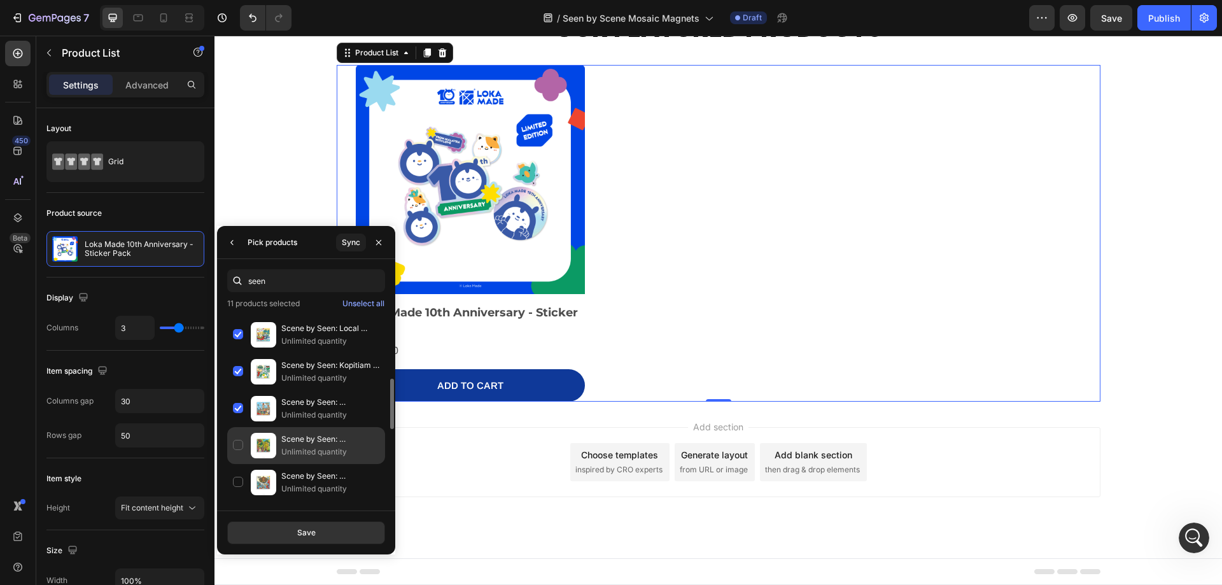
click at [244, 464] on div "Scene by Seen: [GEOGRAPHIC_DATA], [GEOGRAPHIC_DATA] - Ceramic Magnet Unlimited …" at bounding box center [306, 482] width 158 height 37
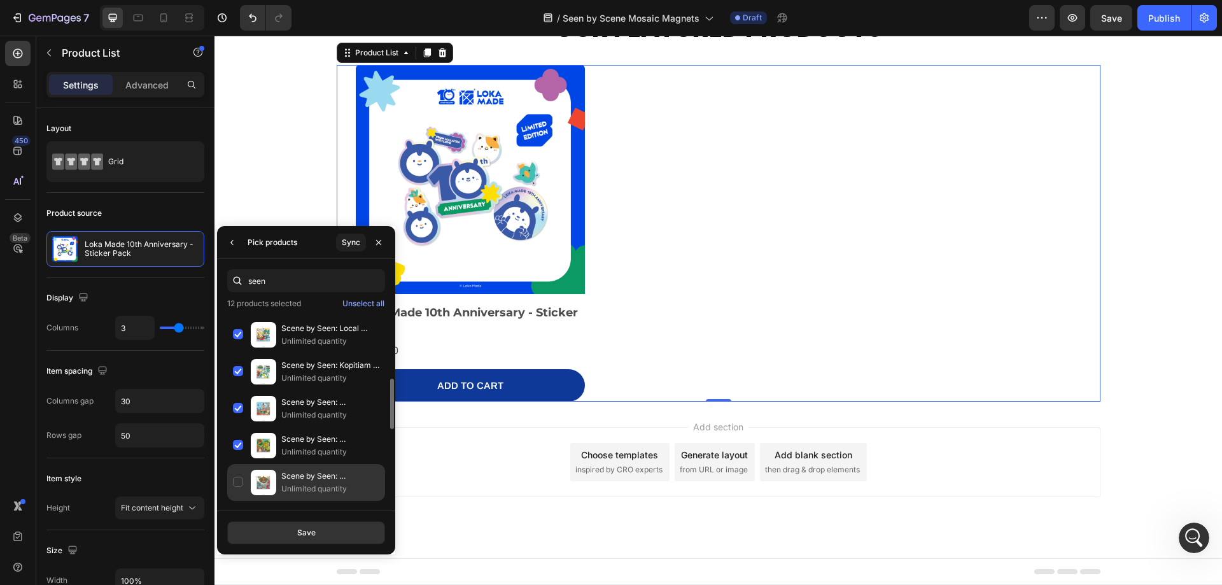
click at [253, 481] on img at bounding box center [263, 482] width 25 height 25
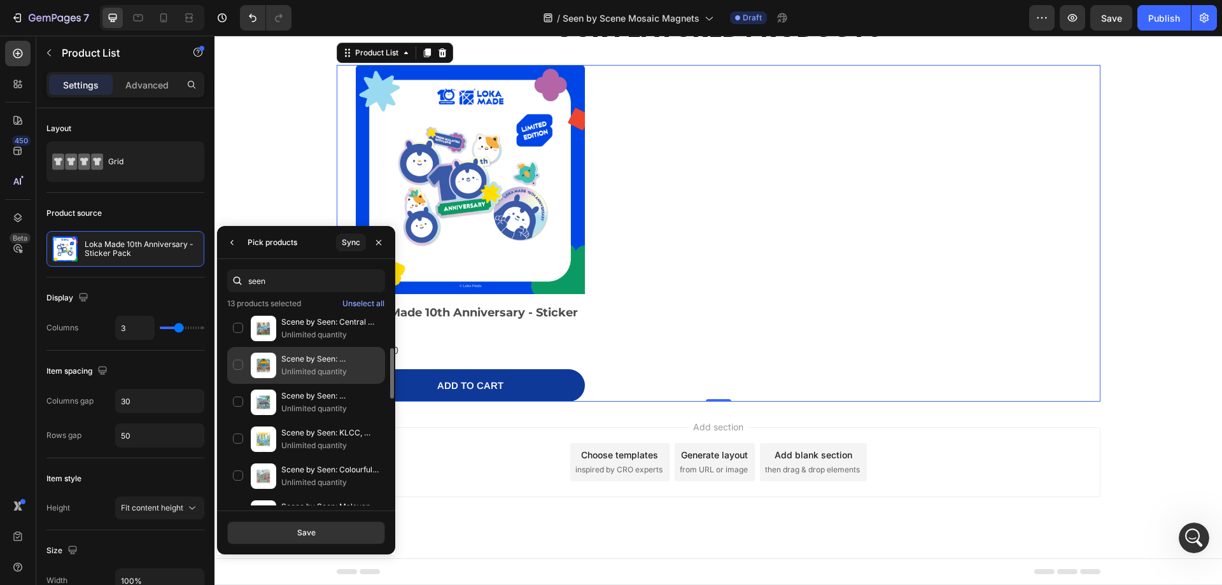
scroll to position [382, 0]
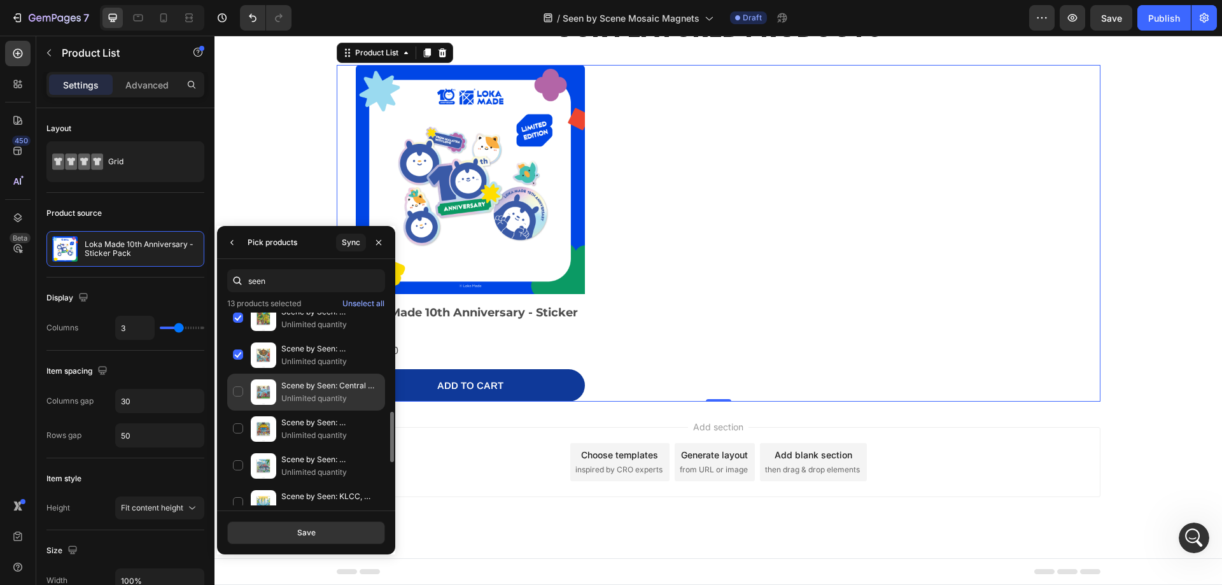
click at [237, 411] on div "Scene by Seen: Central market, [GEOGRAPHIC_DATA] - Ceramic Magnet Unlimited qua…" at bounding box center [306, 429] width 158 height 37
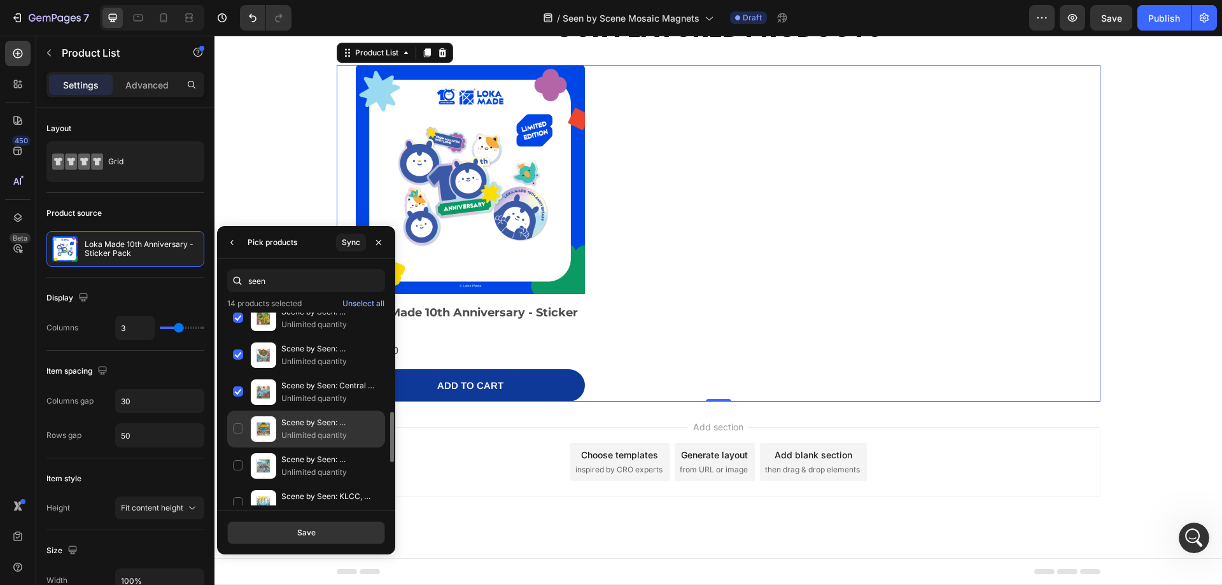
drag, startPoint x: 234, startPoint y: 442, endPoint x: 240, endPoint y: 472, distance: 31.1
click at [234, 448] on div "Scene by Seen: [GEOGRAPHIC_DATA], [GEOGRAPHIC_DATA] - Ceramic Magnet Unlimited …" at bounding box center [306, 466] width 158 height 37
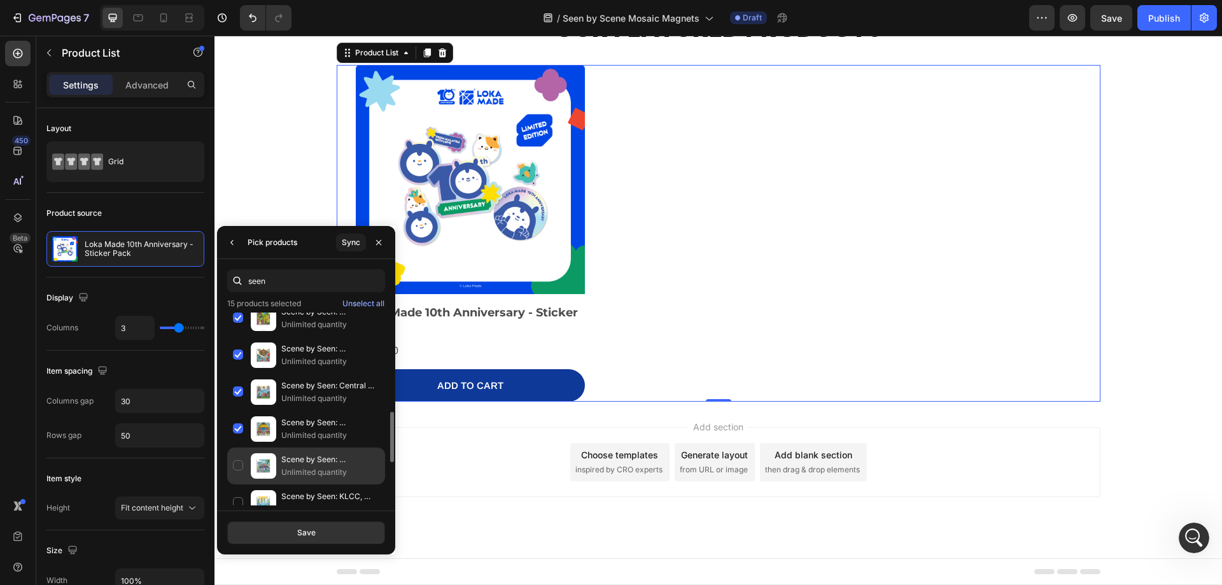
click at [240, 484] on div "Scene by Seen: [GEOGRAPHIC_DATA], [GEOGRAPHIC_DATA] - Ceramic Magnet Unlimited …" at bounding box center [306, 502] width 158 height 37
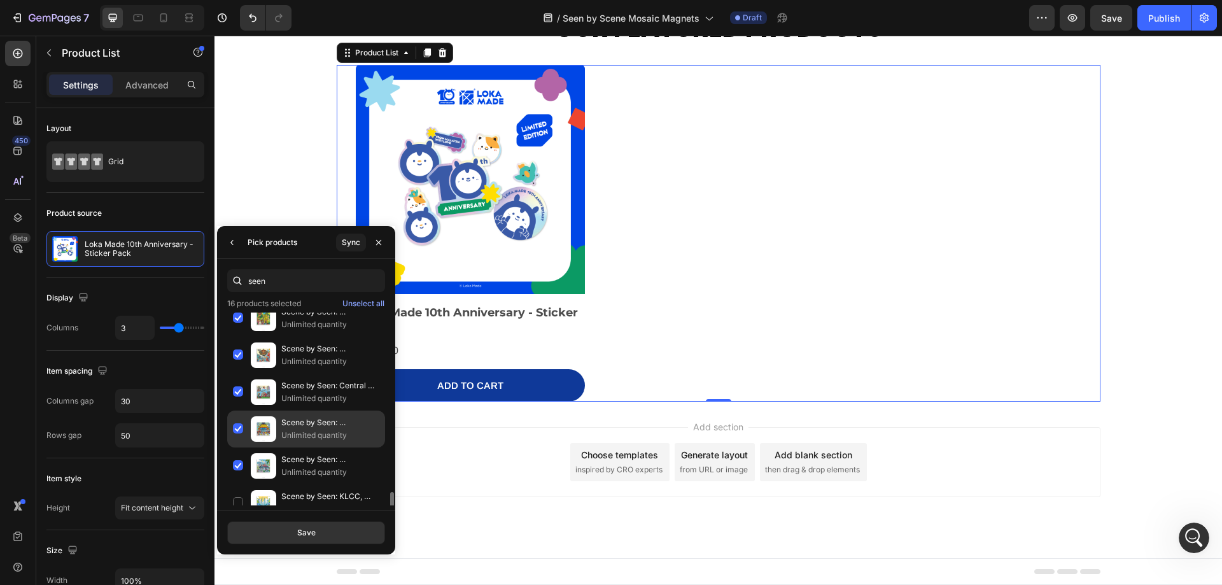
scroll to position [446, 0]
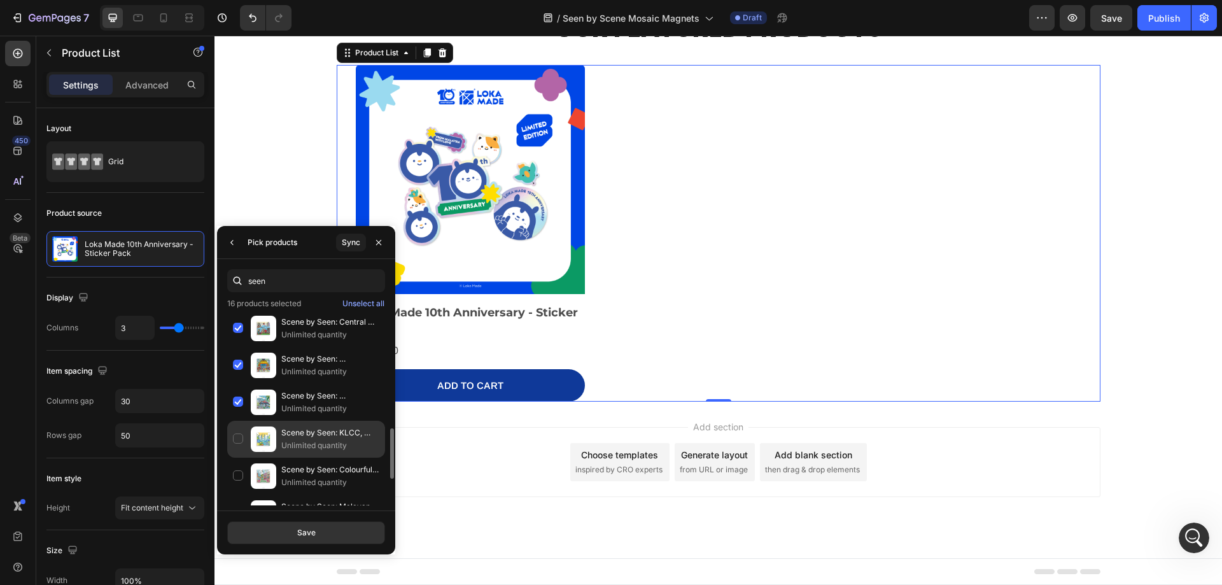
click at [246, 458] on div "Scene by Seen: KLCC, [GEOGRAPHIC_DATA] - Ceramic Magnet Unlimited quantity" at bounding box center [306, 476] width 158 height 37
drag, startPoint x: 241, startPoint y: 468, endPoint x: 367, endPoint y: 441, distance: 128.4
click at [241, 495] on div "Scene by Seen: Colourful Cityscape, [GEOGRAPHIC_DATA] - Ceramic Magnet Unlimite…" at bounding box center [306, 513] width 158 height 37
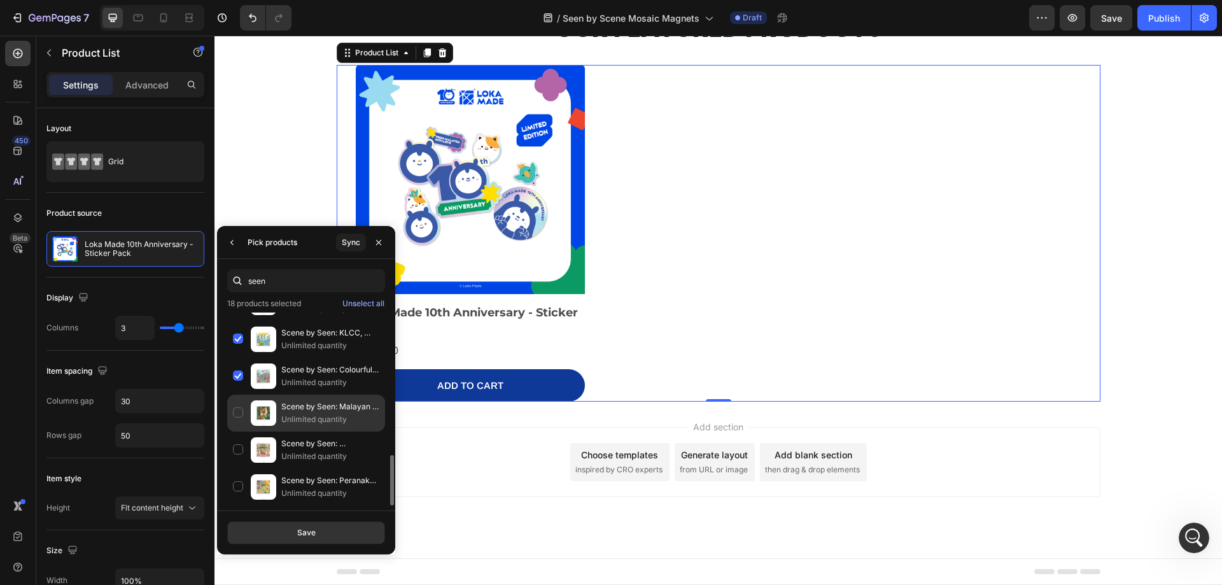
click at [240, 432] on div "Scene by Seen: Malayan Tiger, [GEOGRAPHIC_DATA] - Ceramic Magnet Unlimited quan…" at bounding box center [306, 450] width 158 height 37
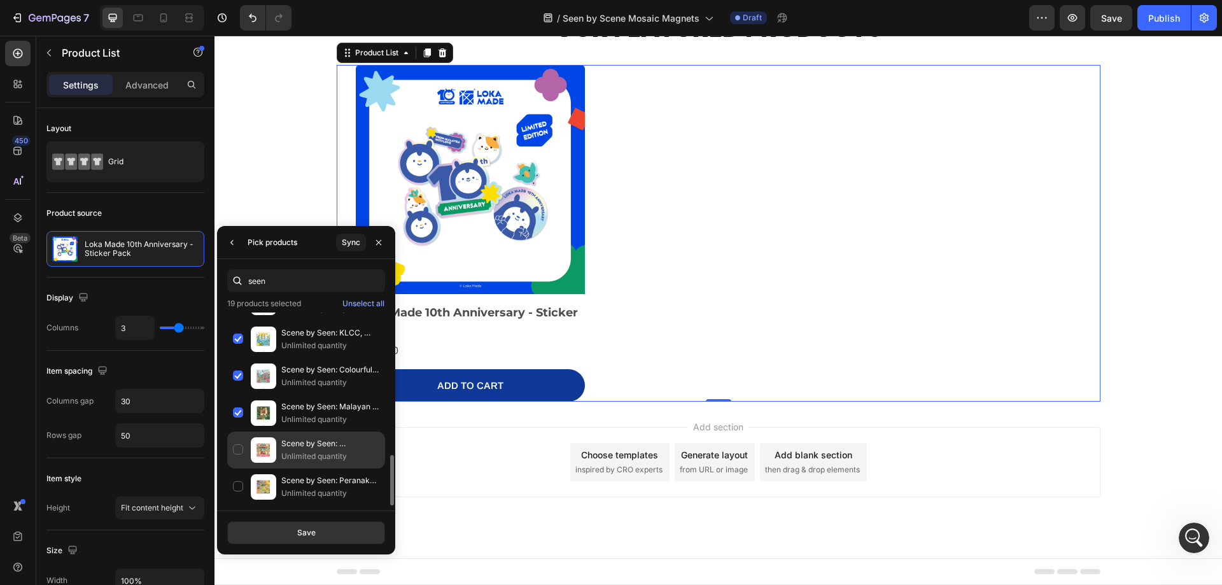
click at [230, 469] on div "Scene by Seen: Nyonya Blooms - Ceramic Magnet Unlimited quantity" at bounding box center [306, 487] width 158 height 37
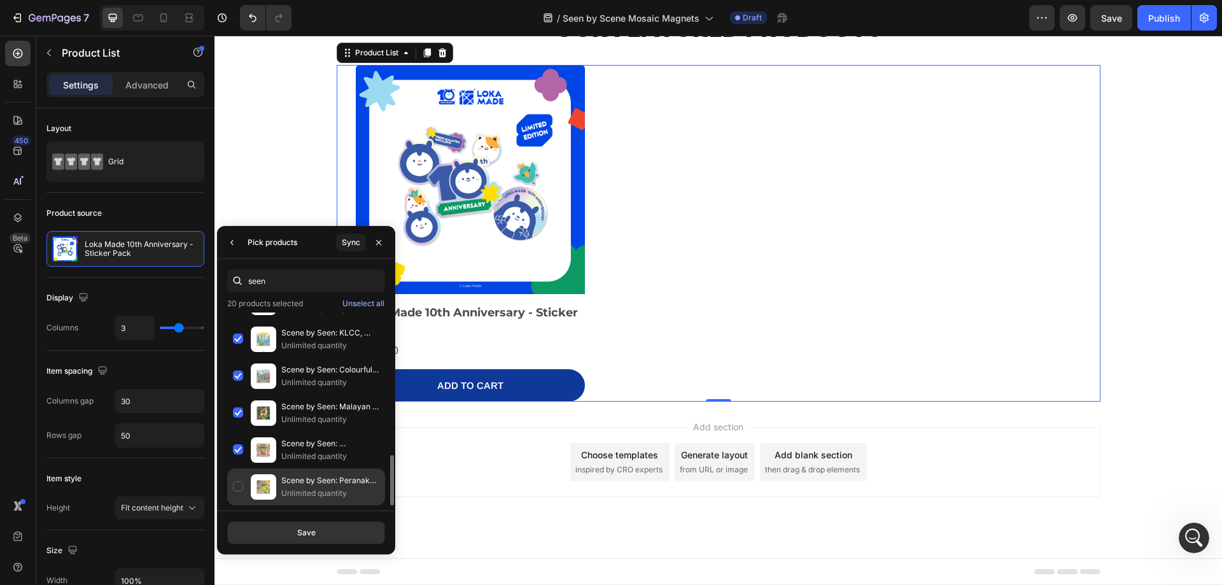
click at [236, 488] on div "Scene by Seen: Peranakan Bites - Ceramic Magnet Unlimited quantity" at bounding box center [306, 487] width 158 height 37
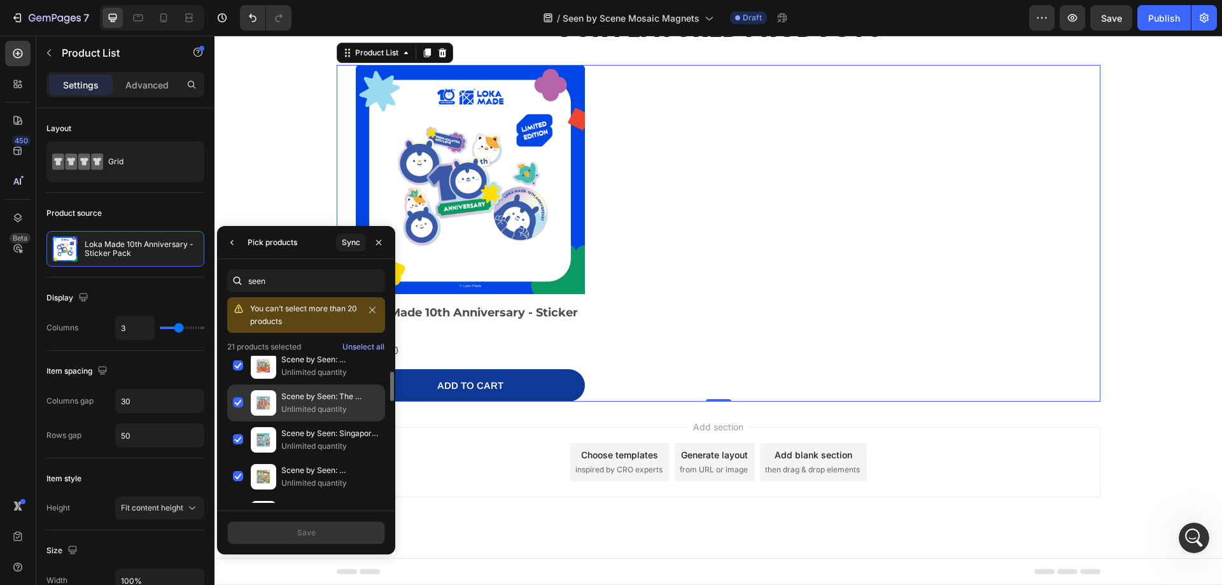
scroll to position [0, 0]
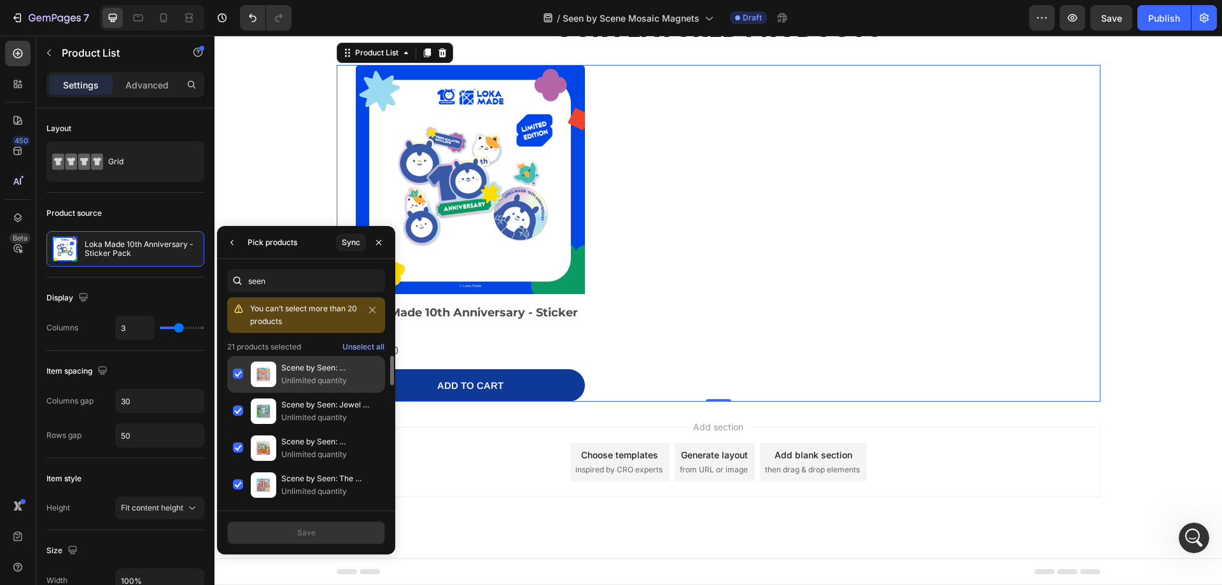
click at [238, 393] on div "Scene by Seen: Peranakan Houses, [GEOGRAPHIC_DATA] - Ceramic Magnet Unlimited q…" at bounding box center [306, 411] width 158 height 37
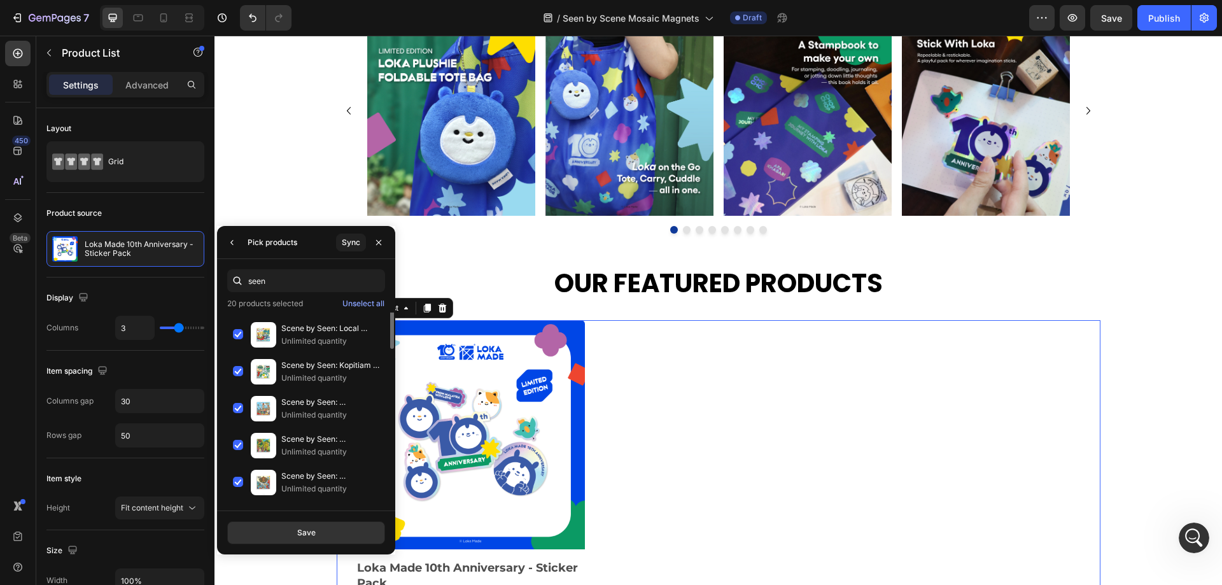
scroll to position [711, 0]
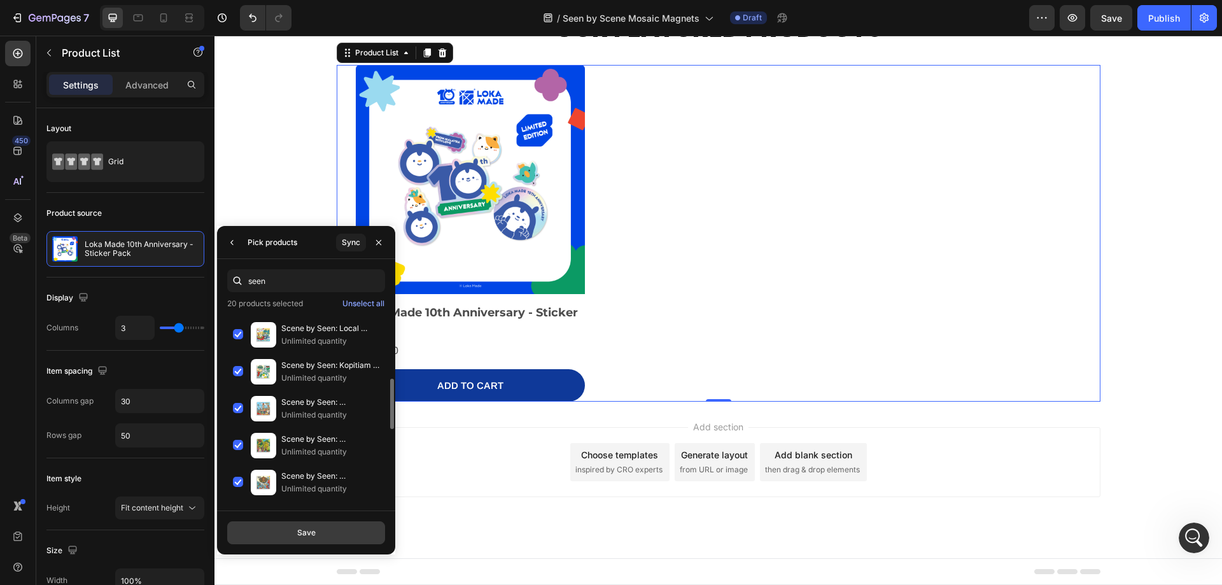
drag, startPoint x: 319, startPoint y: 530, endPoint x: 101, endPoint y: 489, distance: 221.6
click at [319, 530] on button "Save" at bounding box center [306, 532] width 158 height 23
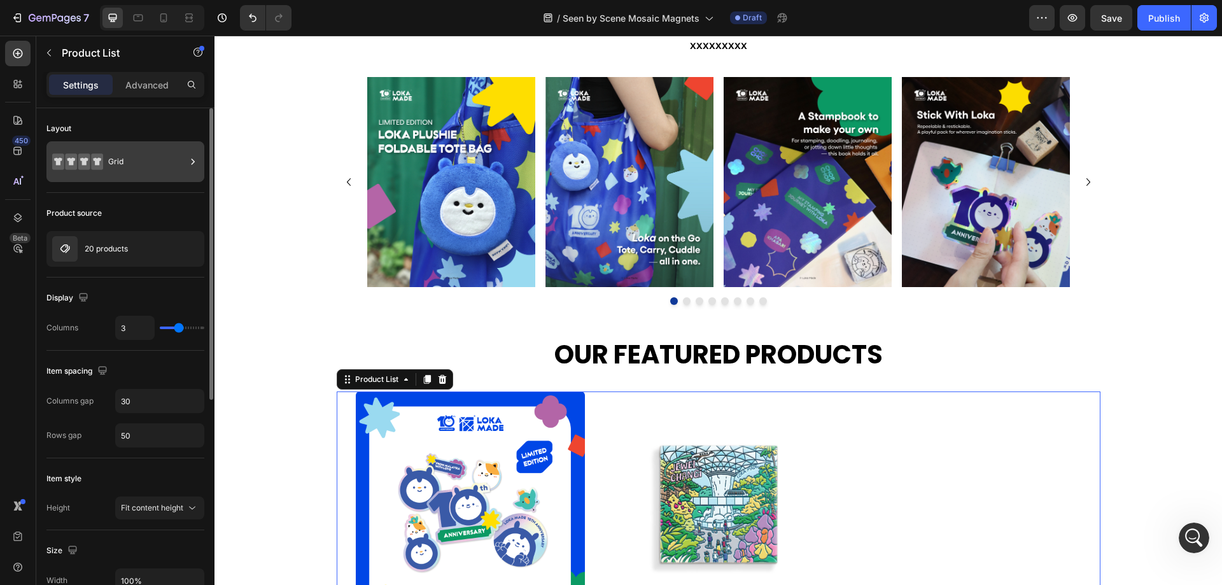
scroll to position [803, 0]
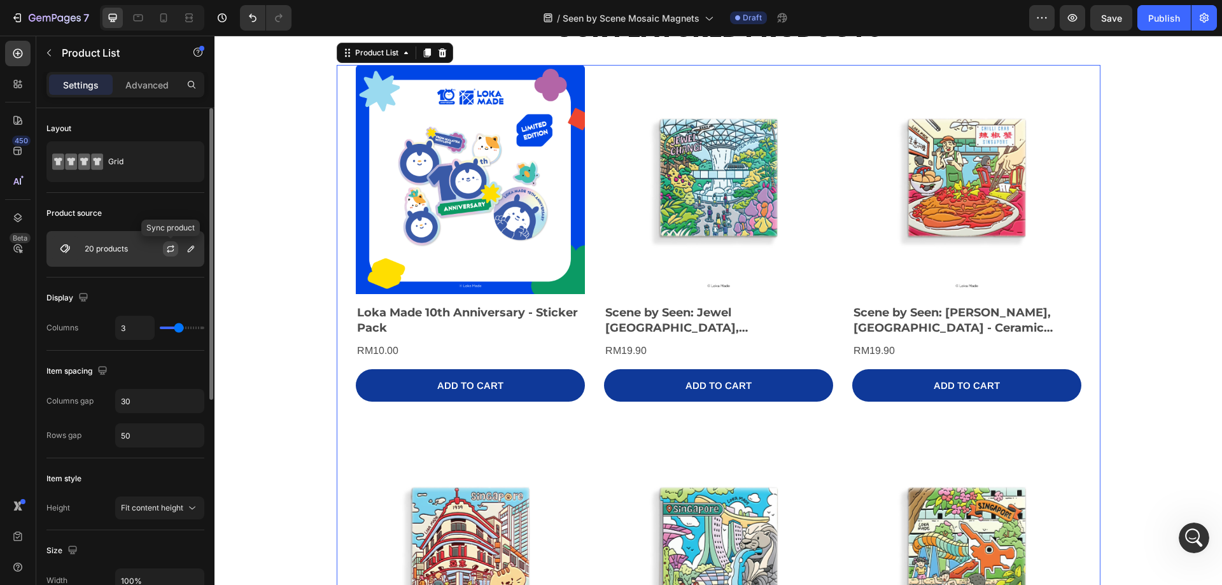
click at [163, 250] on button "button" at bounding box center [170, 248] width 15 height 15
click at [192, 255] on button "button" at bounding box center [190, 248] width 15 height 15
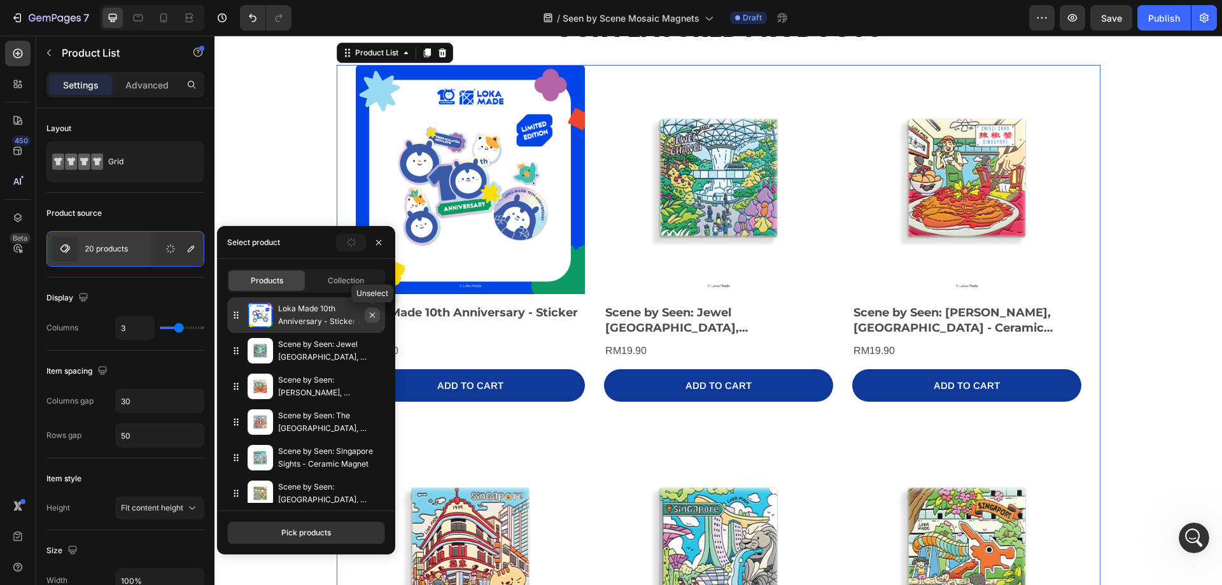
click at [378, 315] on button "button" at bounding box center [372, 314] width 15 height 15
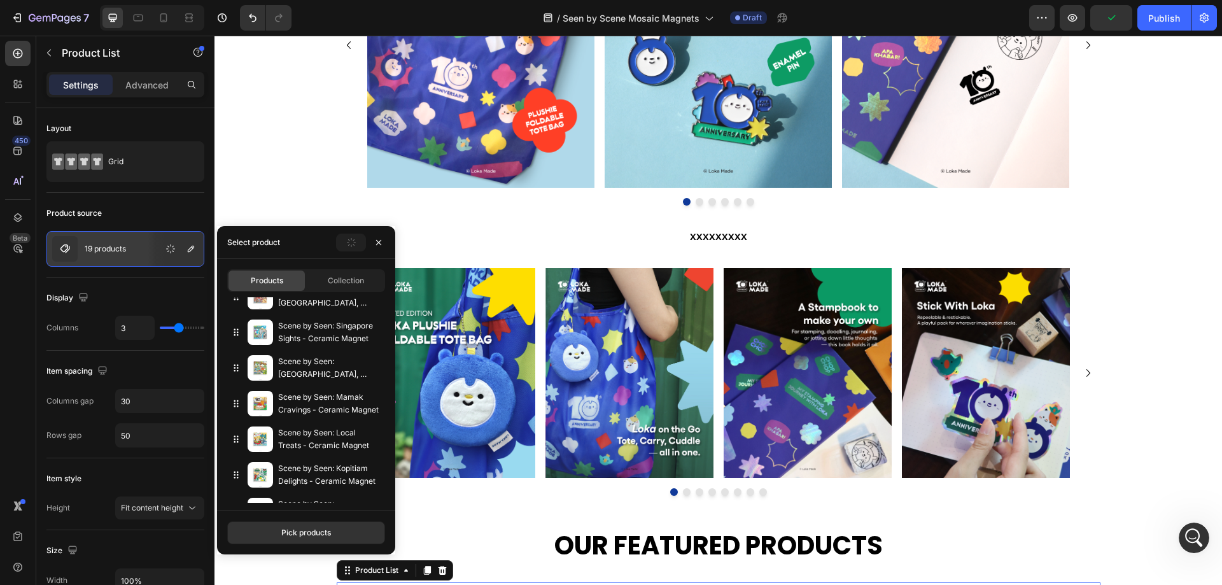
scroll to position [0, 0]
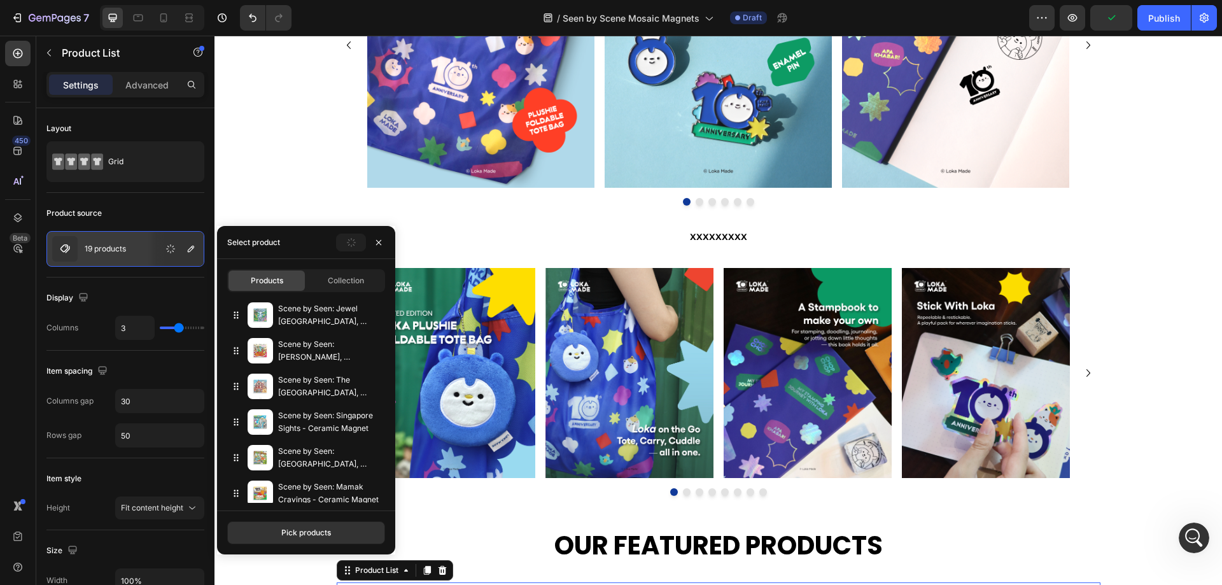
drag, startPoint x: 304, startPoint y: 528, endPoint x: 304, endPoint y: 510, distance: 18.5
click at [306, 528] on div "Pick products" at bounding box center [306, 532] width 50 height 11
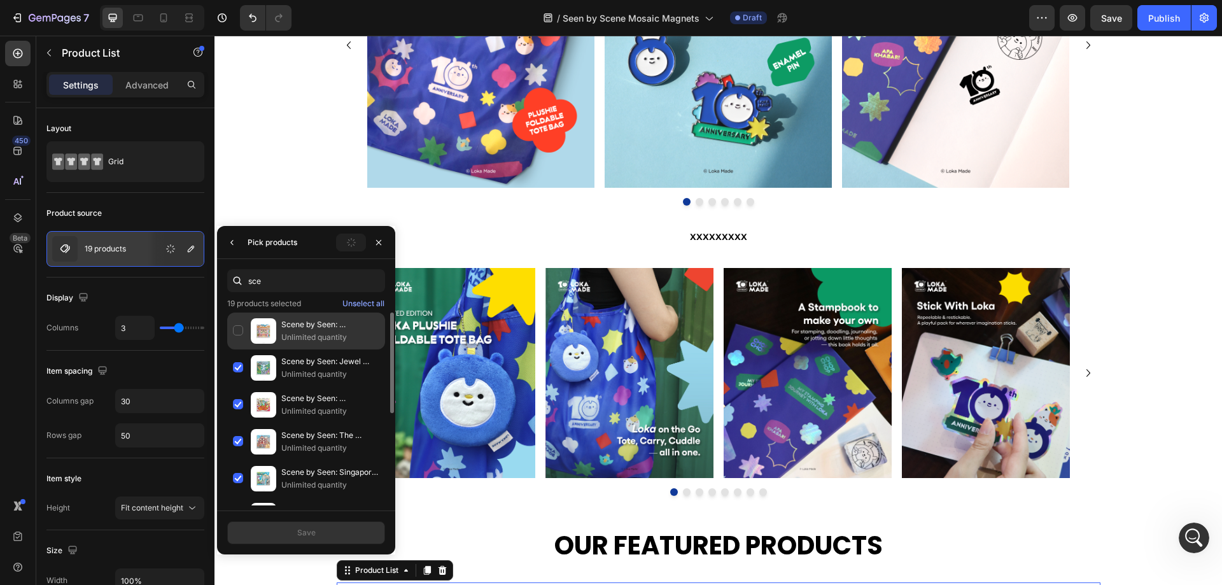
type input "sce"
click at [239, 350] on div "Scene by Seen: Peranakan Houses, [GEOGRAPHIC_DATA] - Ceramic Magnet Unlimited q…" at bounding box center [306, 368] width 158 height 37
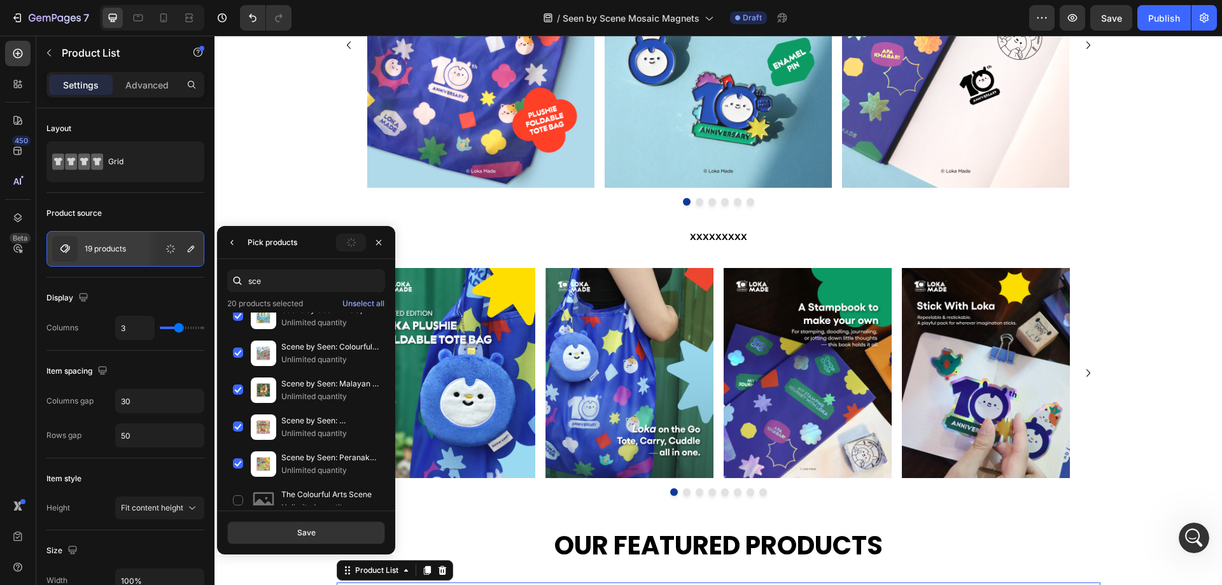
scroll to position [619, 0]
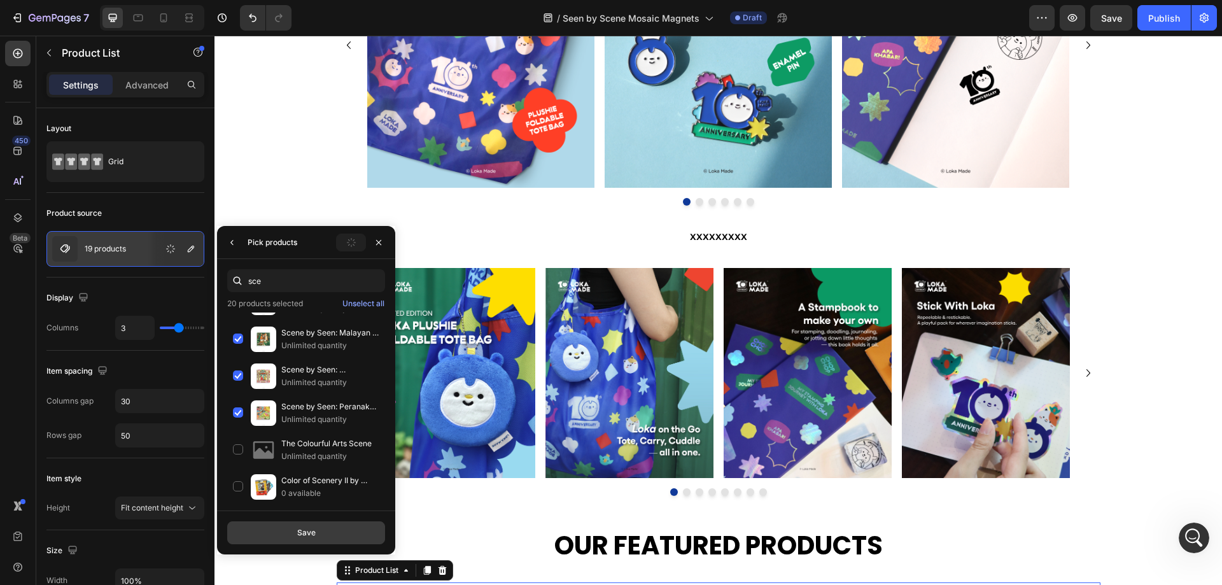
click at [327, 535] on button "Save" at bounding box center [306, 532] width 158 height 23
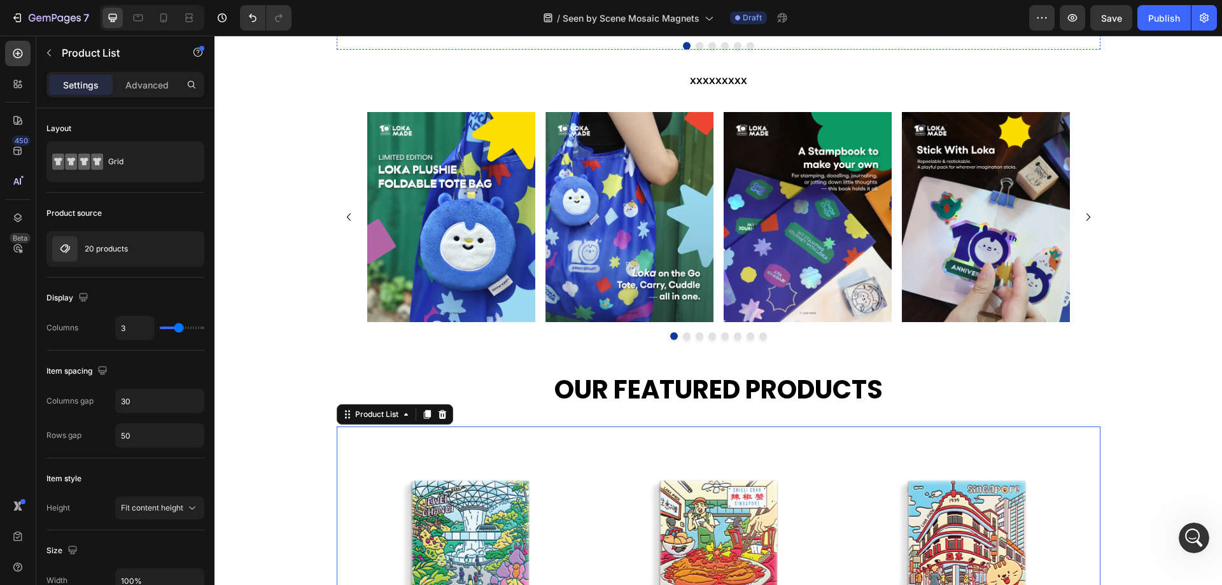
scroll to position [0, 0]
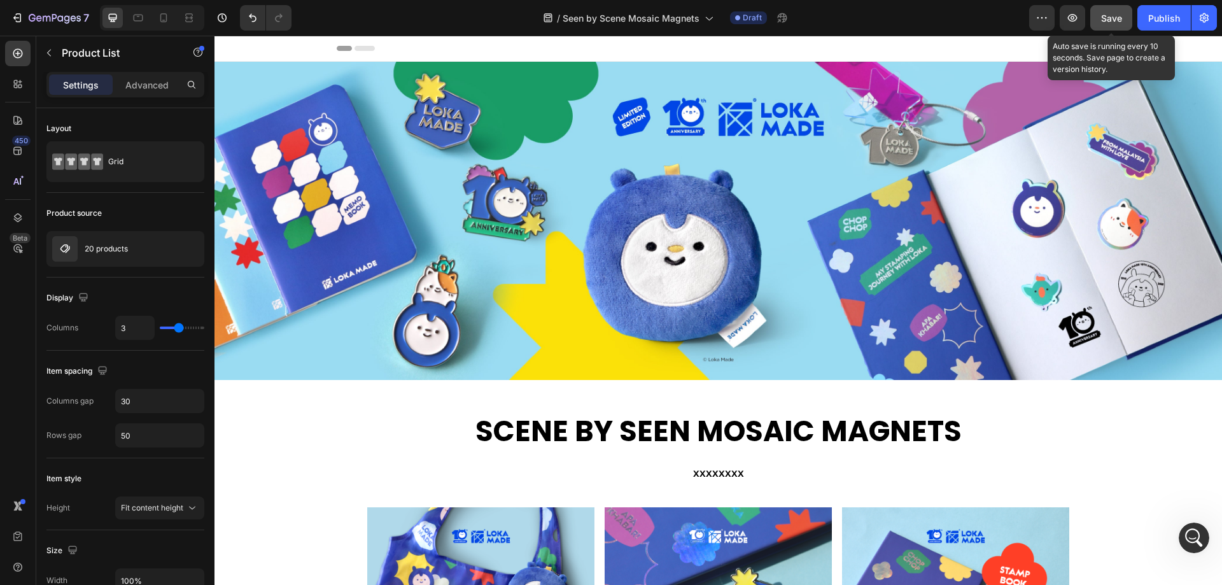
click at [1106, 26] on button "Save" at bounding box center [1112, 17] width 42 height 25
click at [330, 433] on section "SCENE BY SEEN MOSAIC MAGNETS Heading Row Section 2" at bounding box center [719, 421] width 784 height 82
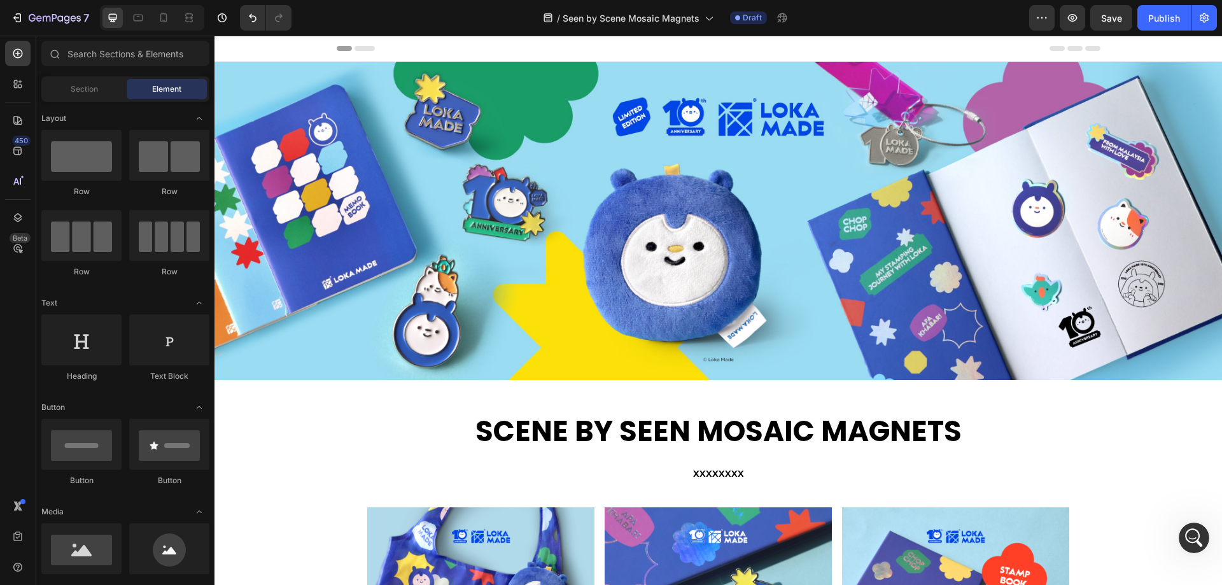
scroll to position [204, 0]
